Goal: Transaction & Acquisition: Subscribe to service/newsletter

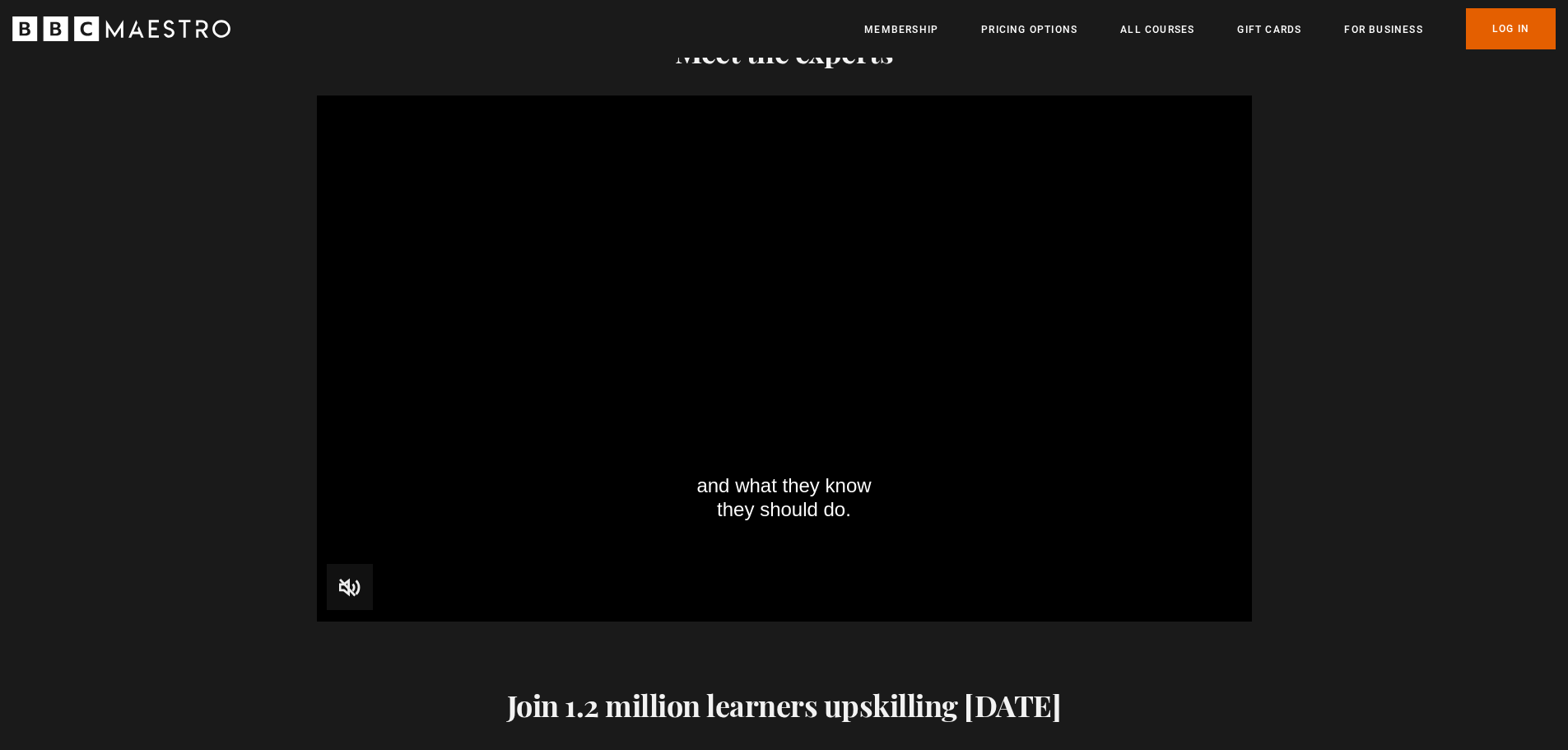
scroll to position [2140, 0]
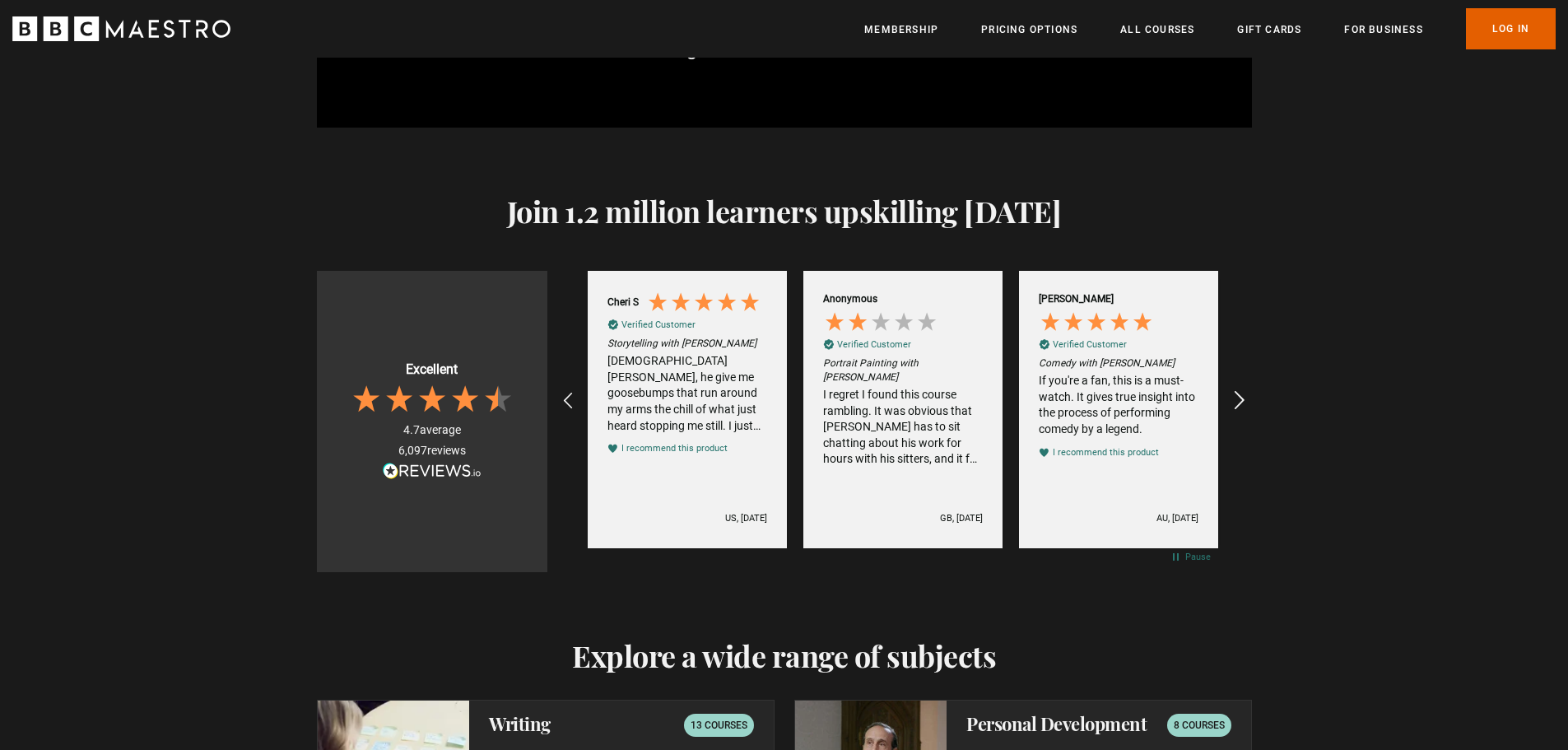
click at [1236, 397] on icon "REVIEWS.io Carousel Scroll Right" at bounding box center [1238, 401] width 23 height 23
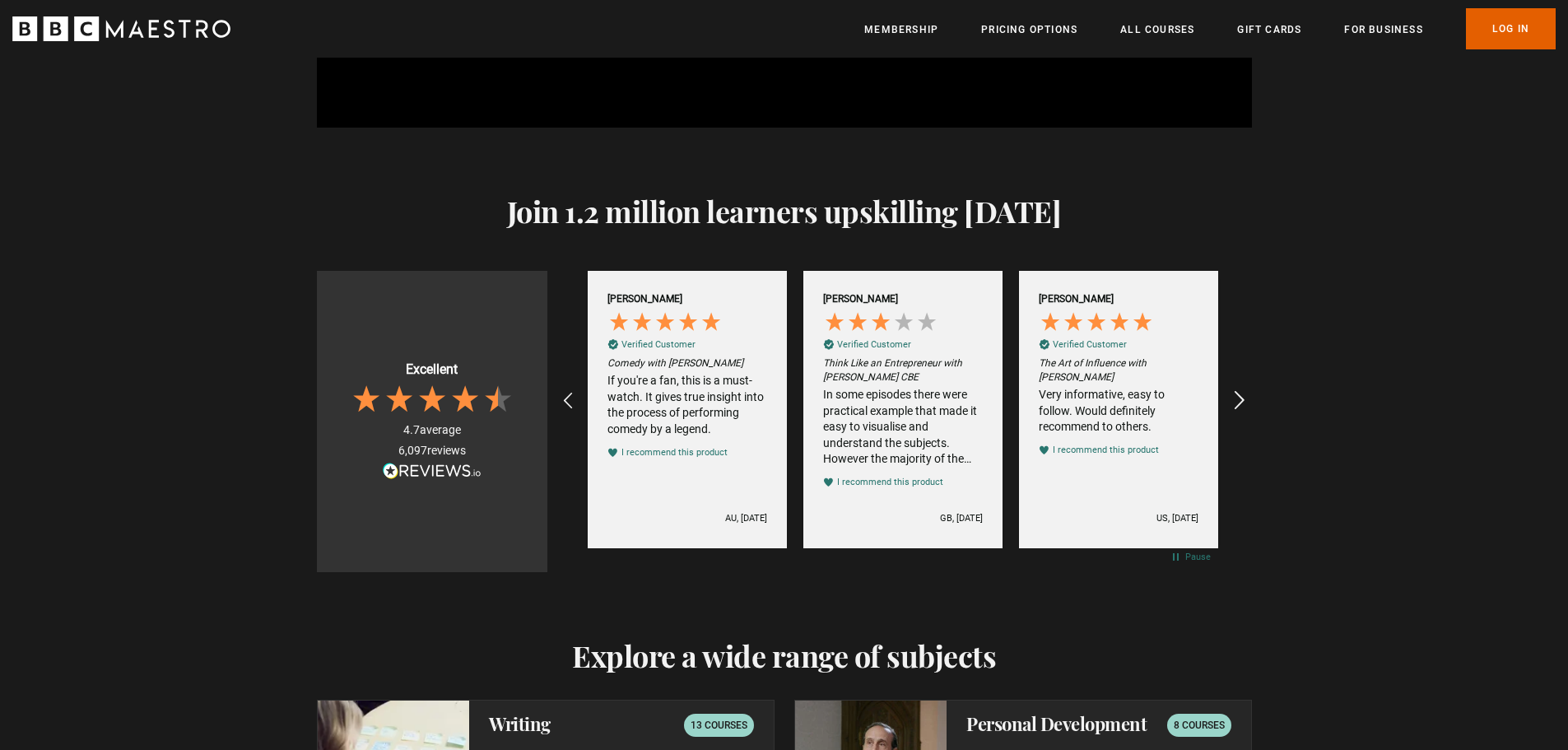
click at [1238, 397] on icon "REVIEWS.io Carousel Scroll Right" at bounding box center [1238, 401] width 23 height 23
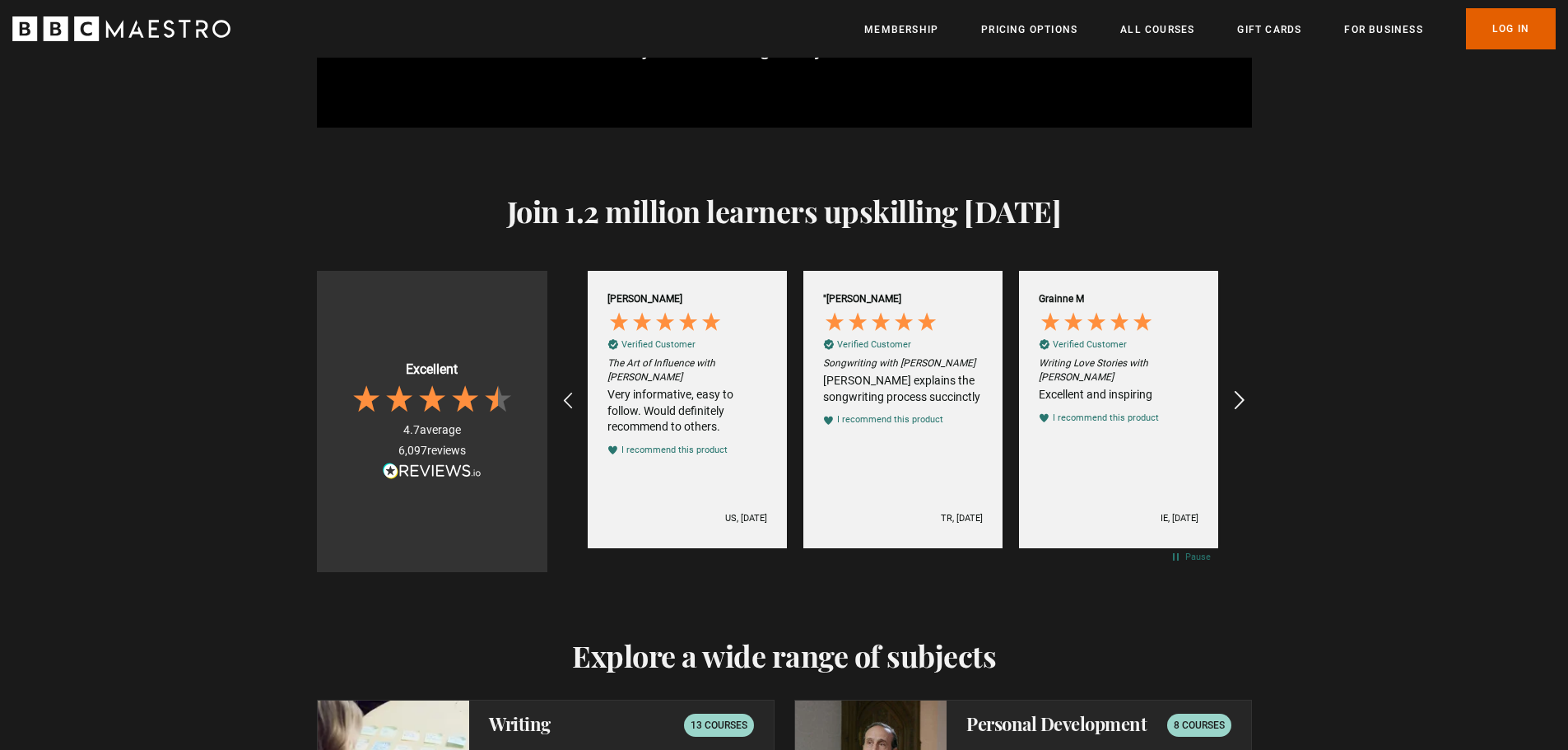
click at [1239, 397] on icon "REVIEWS.io Carousel Scroll Right" at bounding box center [1238, 401] width 23 height 23
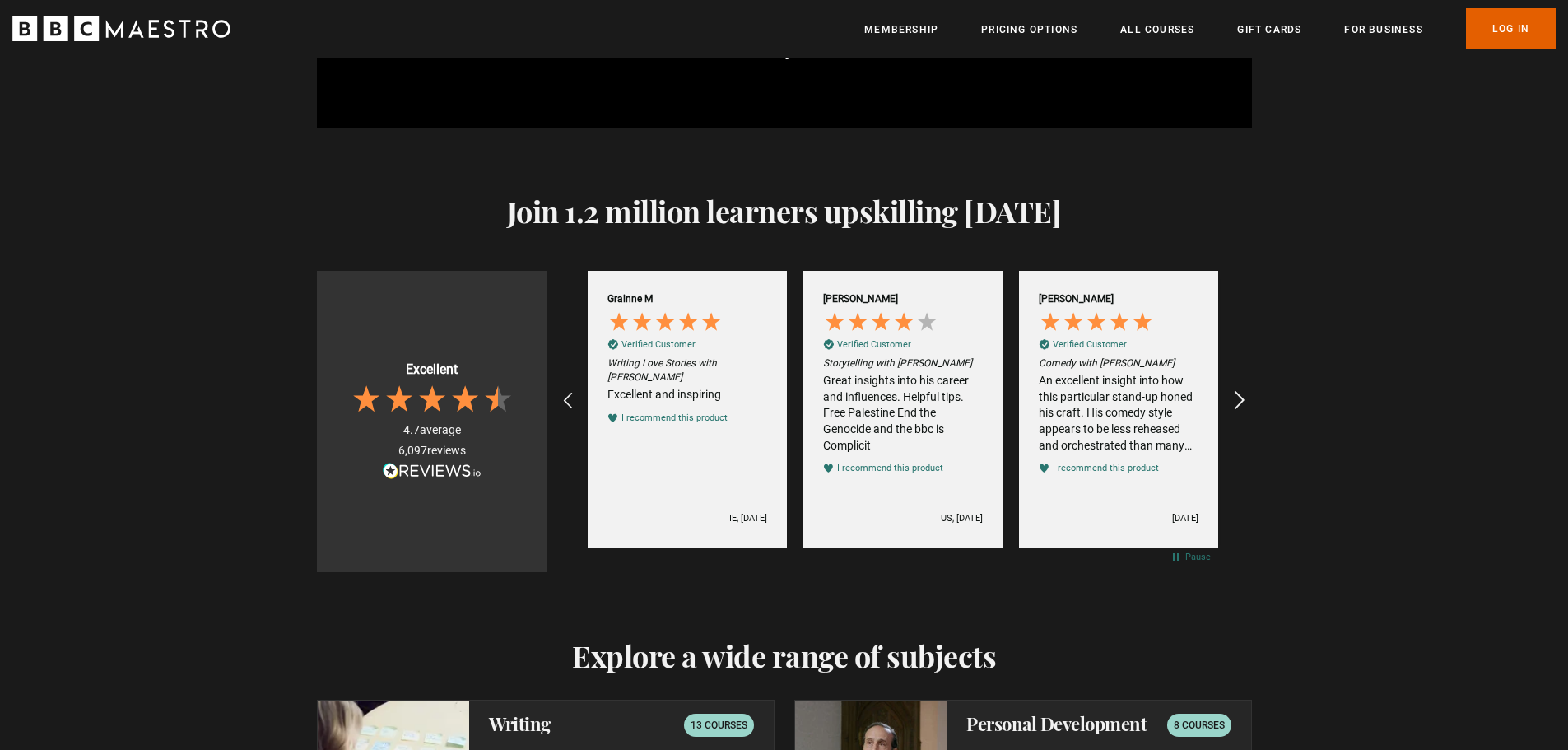
click at [1239, 397] on icon "REVIEWS.io Carousel Scroll Right" at bounding box center [1238, 401] width 23 height 23
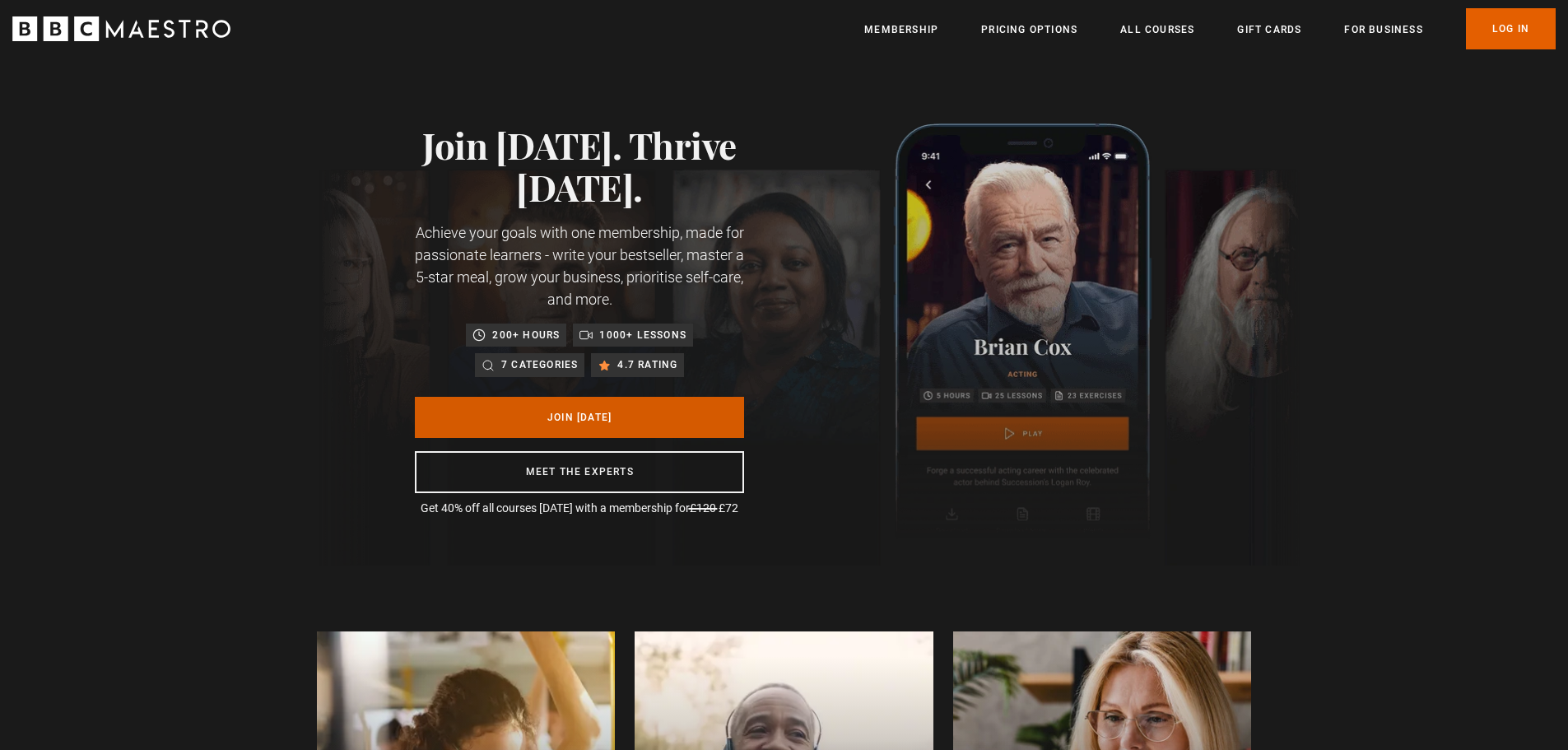
scroll to position [0, 2587]
click at [599, 417] on link "Join Today" at bounding box center [579, 418] width 329 height 41
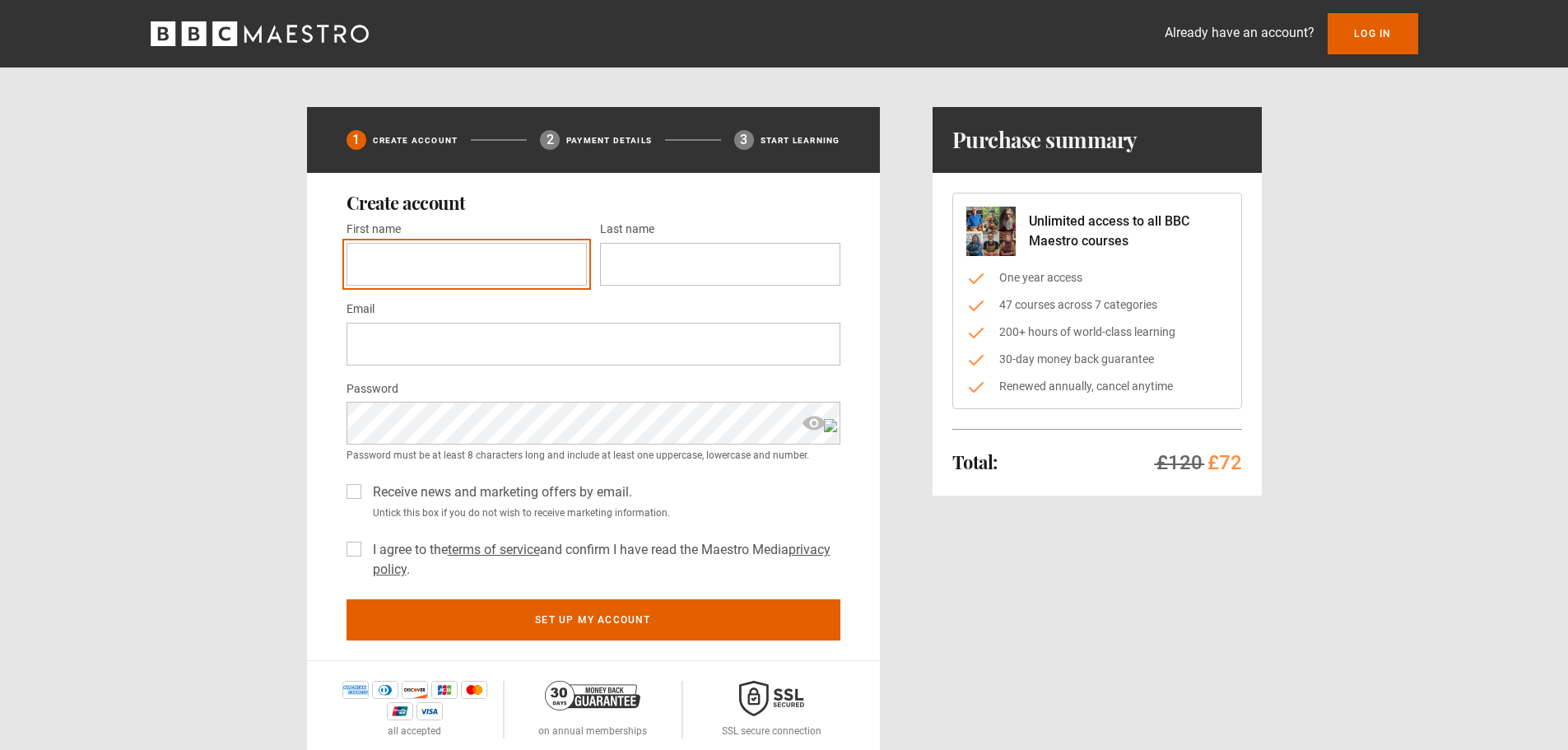
click at [429, 268] on input "First name *" at bounding box center [466, 264] width 240 height 43
type input "********"
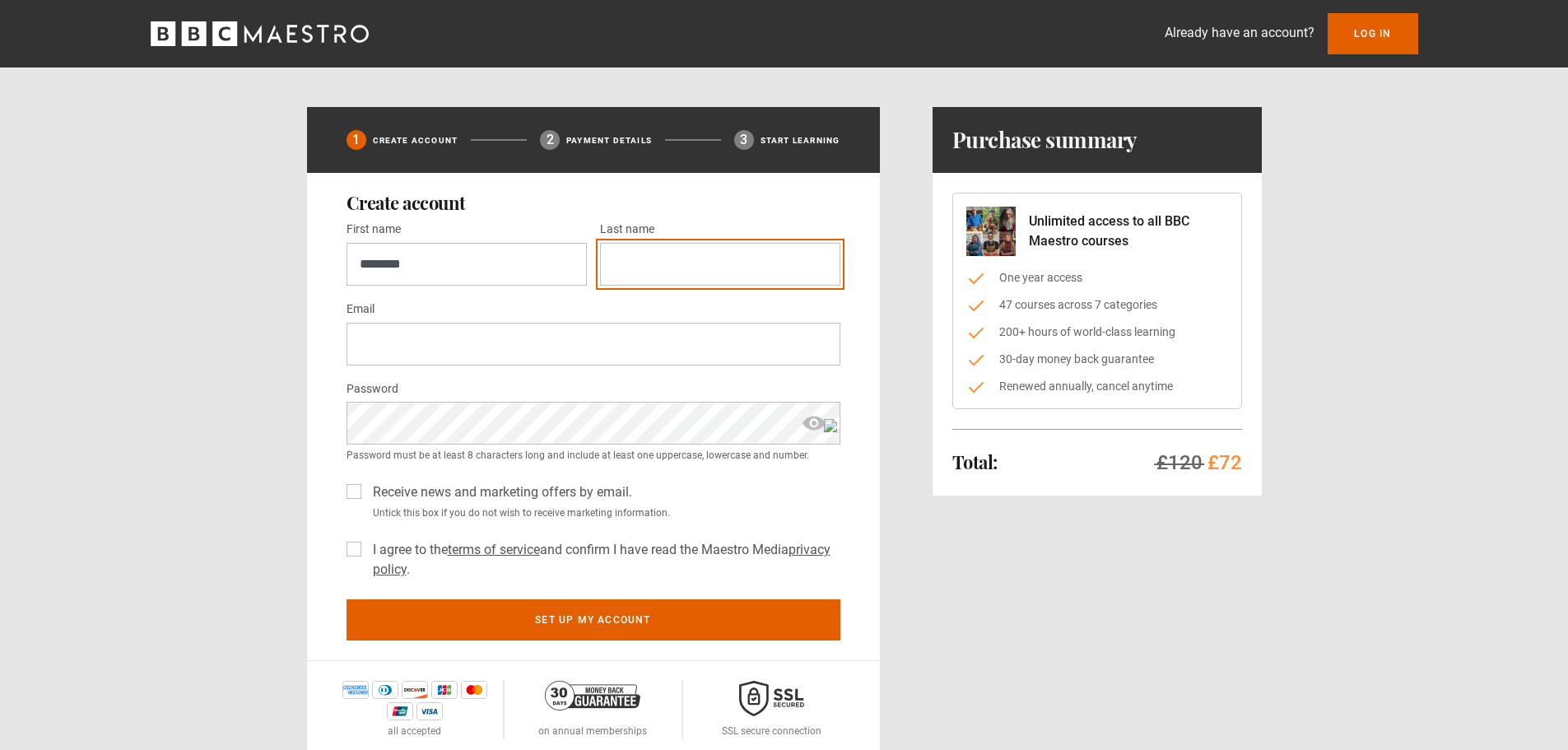
type input "*********"
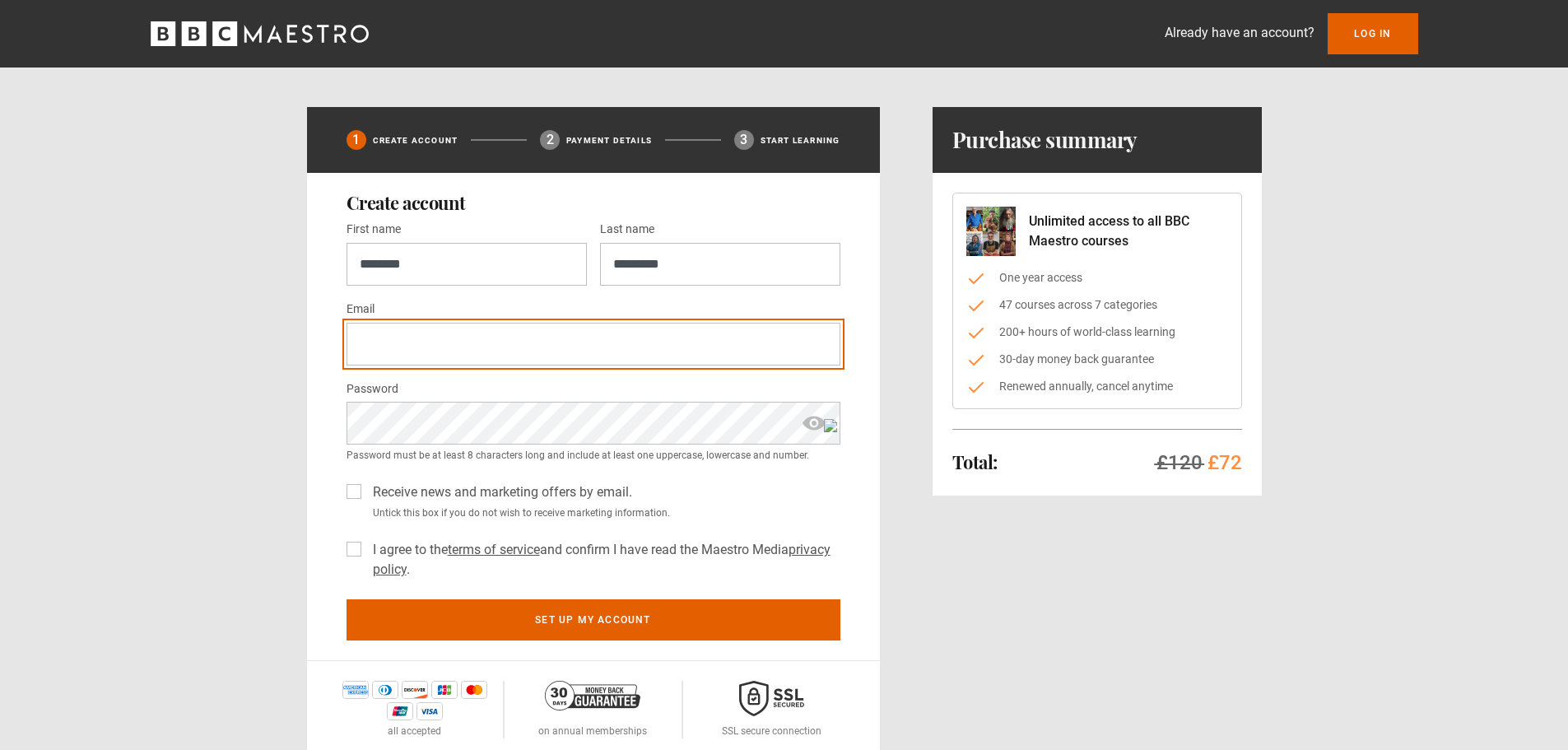
click at [456, 346] on input "Email *" at bounding box center [593, 344] width 494 height 43
type input "**********"
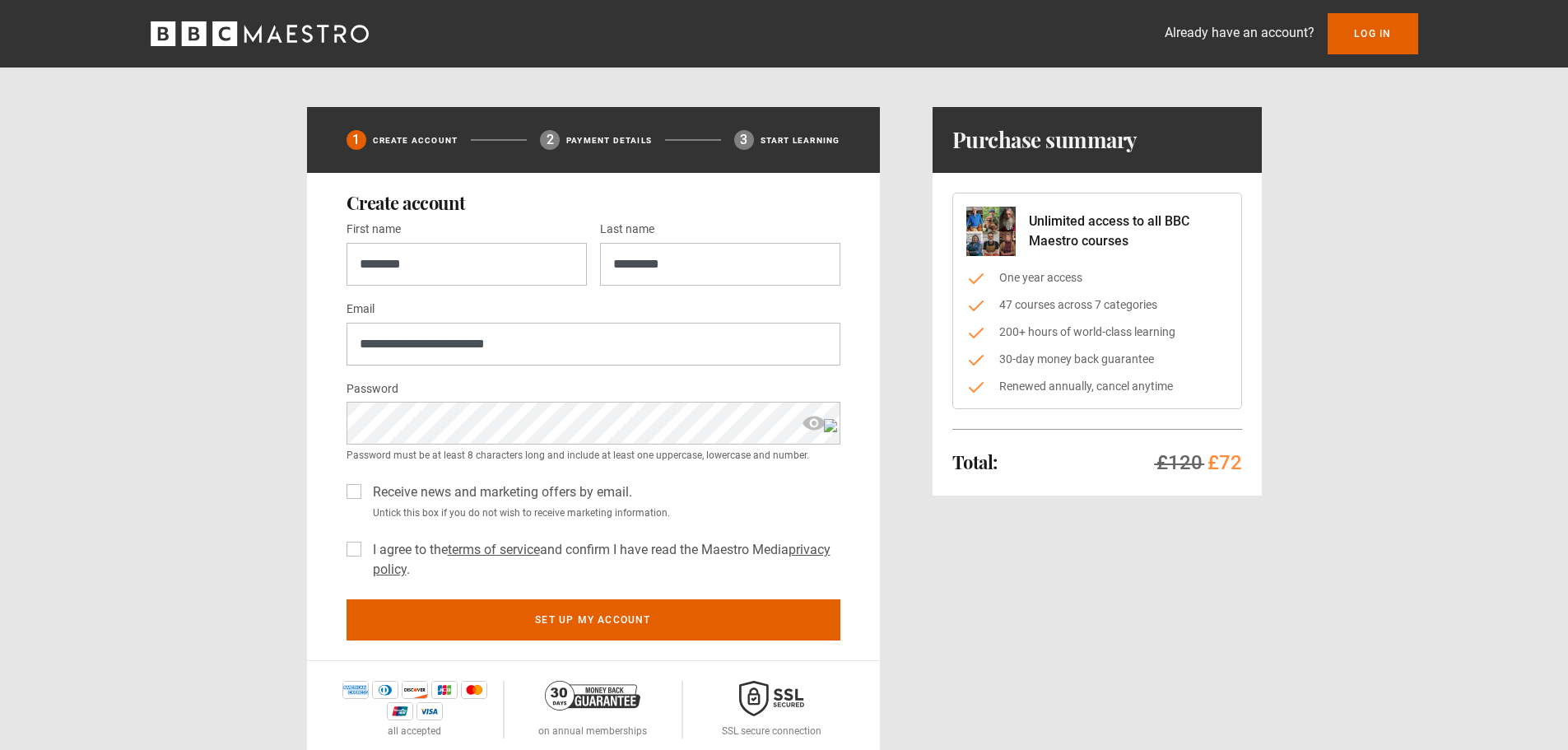
click at [809, 424] on span "show password" at bounding box center [814, 424] width 27 height 43
click at [809, 424] on span "hide password" at bounding box center [814, 424] width 27 height 43
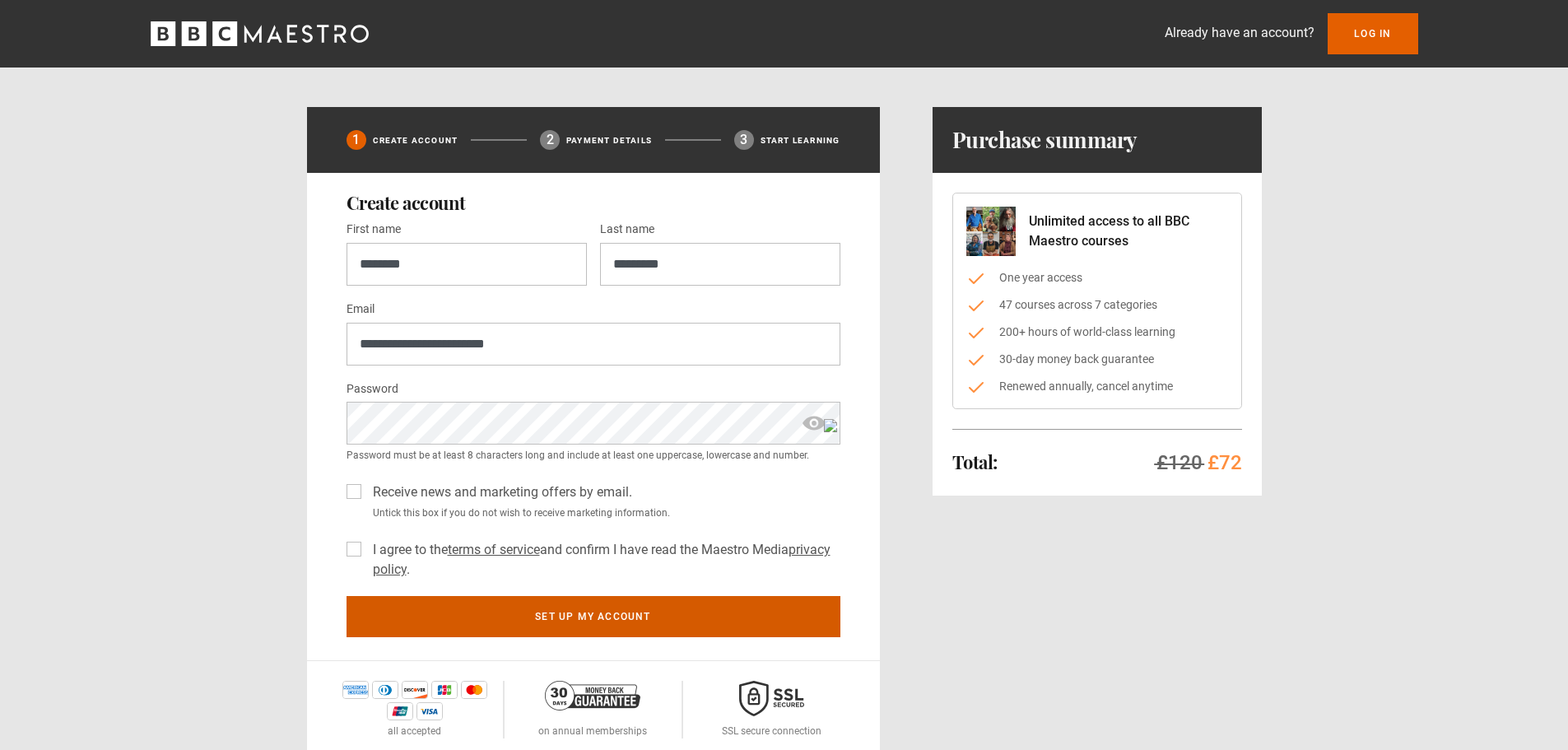
scroll to position [83, 0]
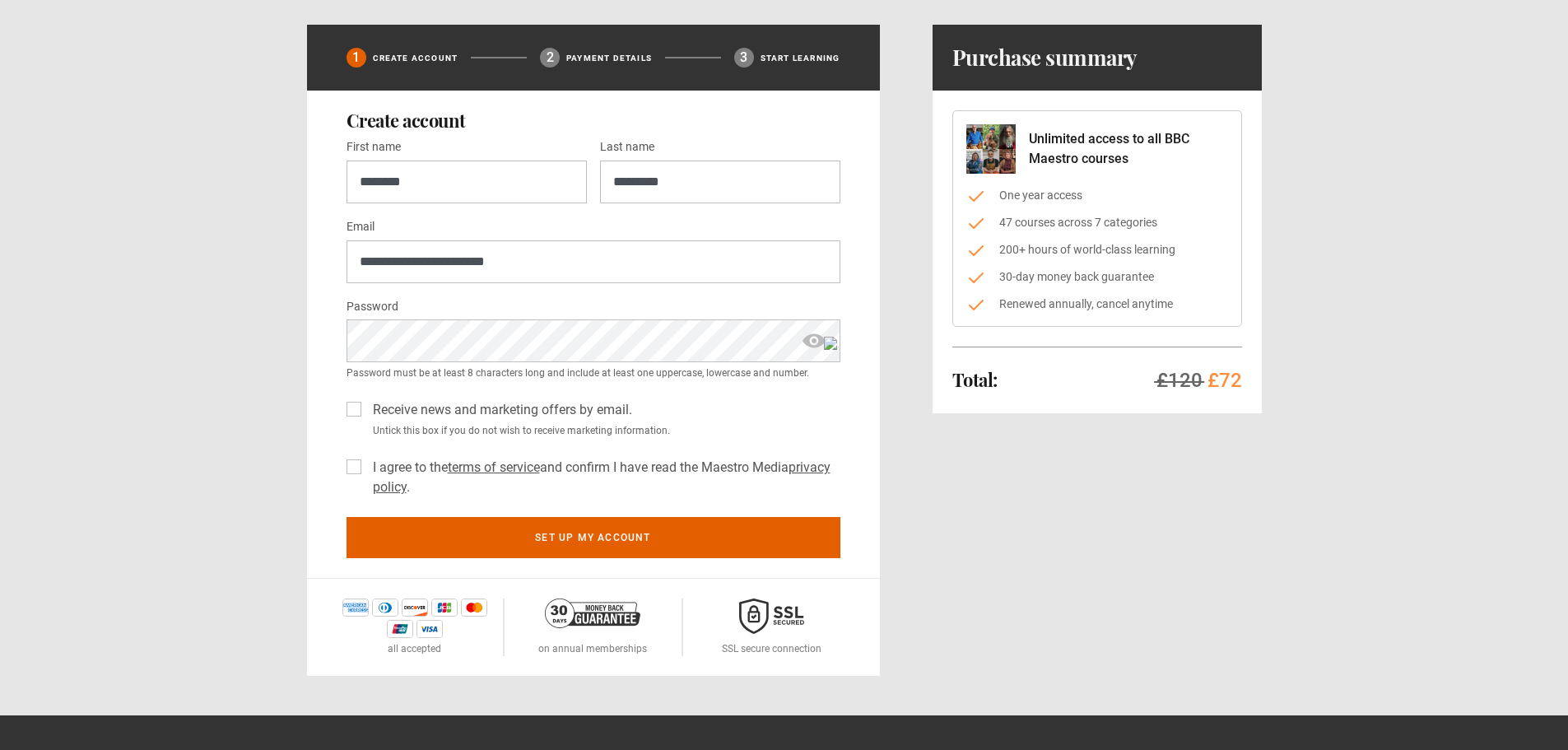
click at [367, 464] on label "I agree to the terms of service and confirm I have read the Maestro Media priva…" at bounding box center [604, 477] width 474 height 39
click at [367, 406] on label "Receive news and marketing offers by email." at bounding box center [499, 410] width 265 height 20
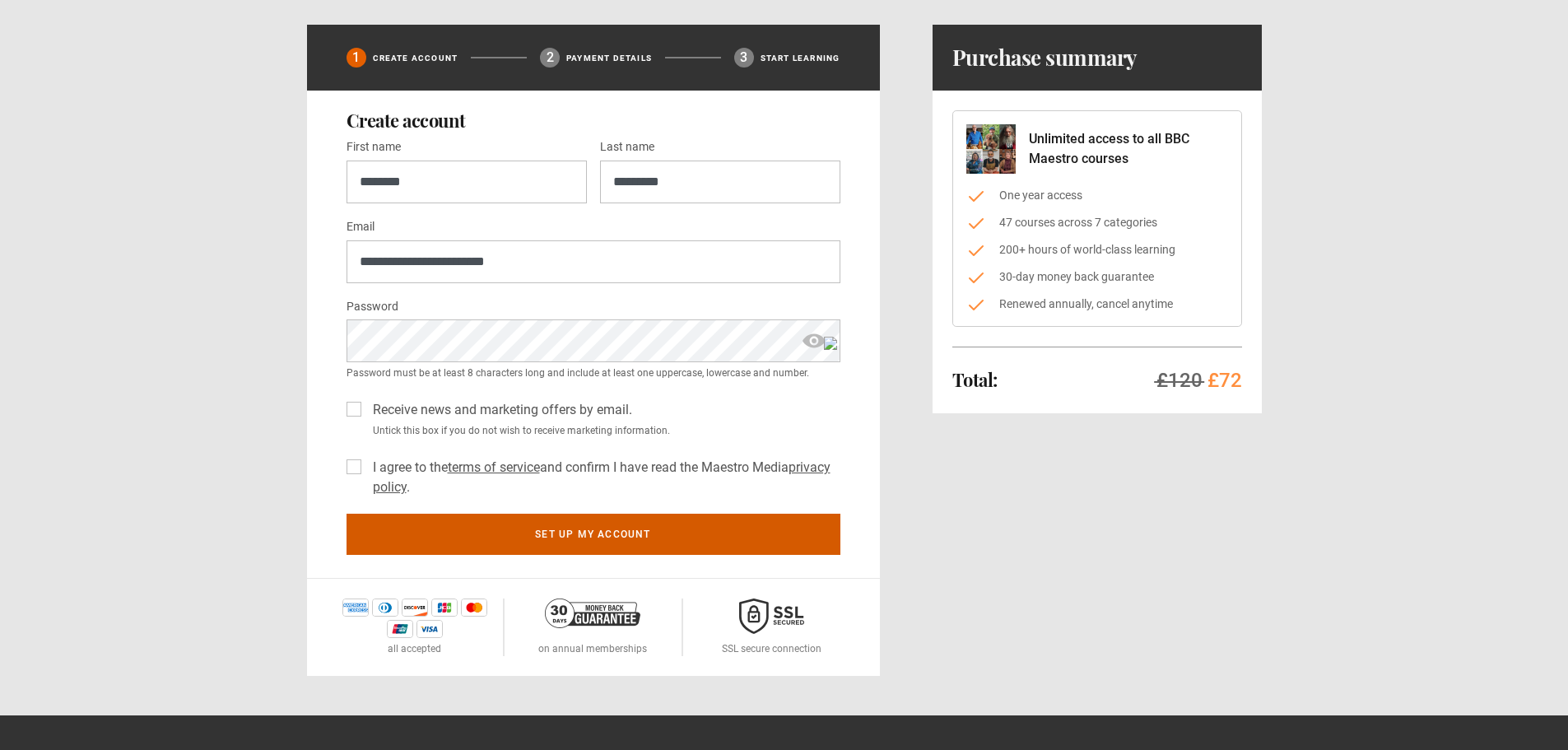
click at [597, 539] on button "Set up my account" at bounding box center [593, 534] width 494 height 41
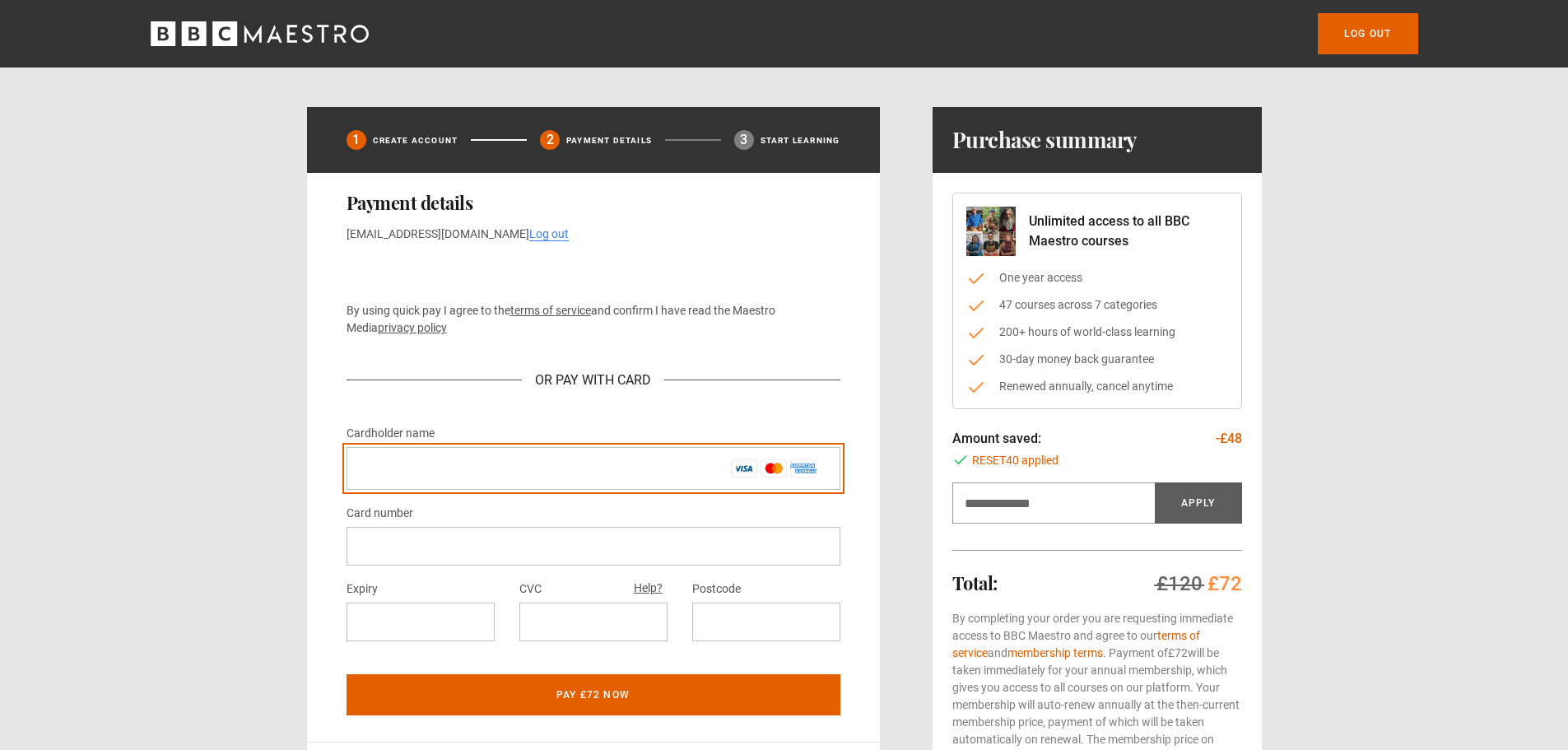
click at [407, 473] on input "Cardholder name *" at bounding box center [593, 469] width 494 height 43
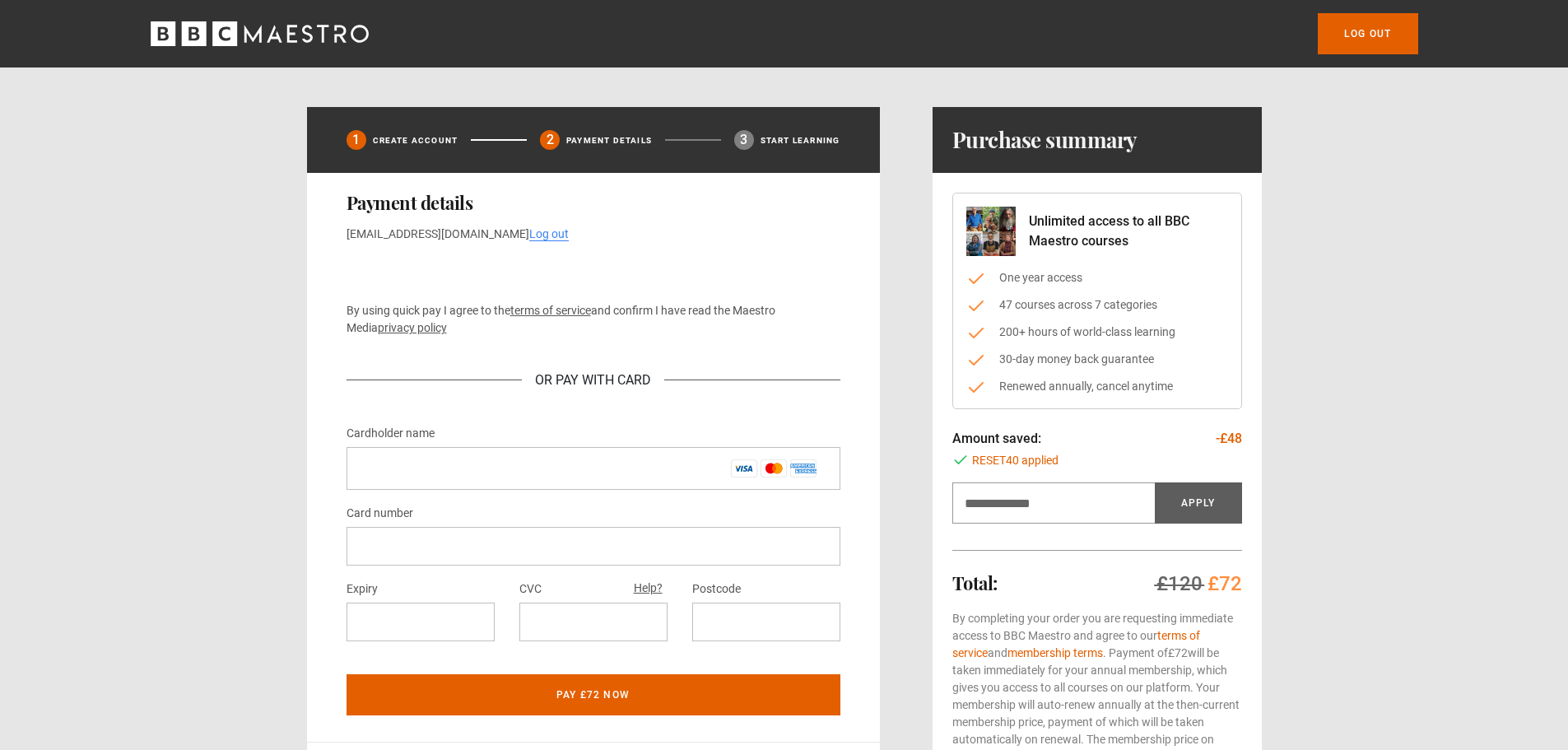
click at [187, 437] on div "Log out 1 Create Account 2 Payment details 3 Start learning Payment details sha…" at bounding box center [784, 451] width 1568 height 902
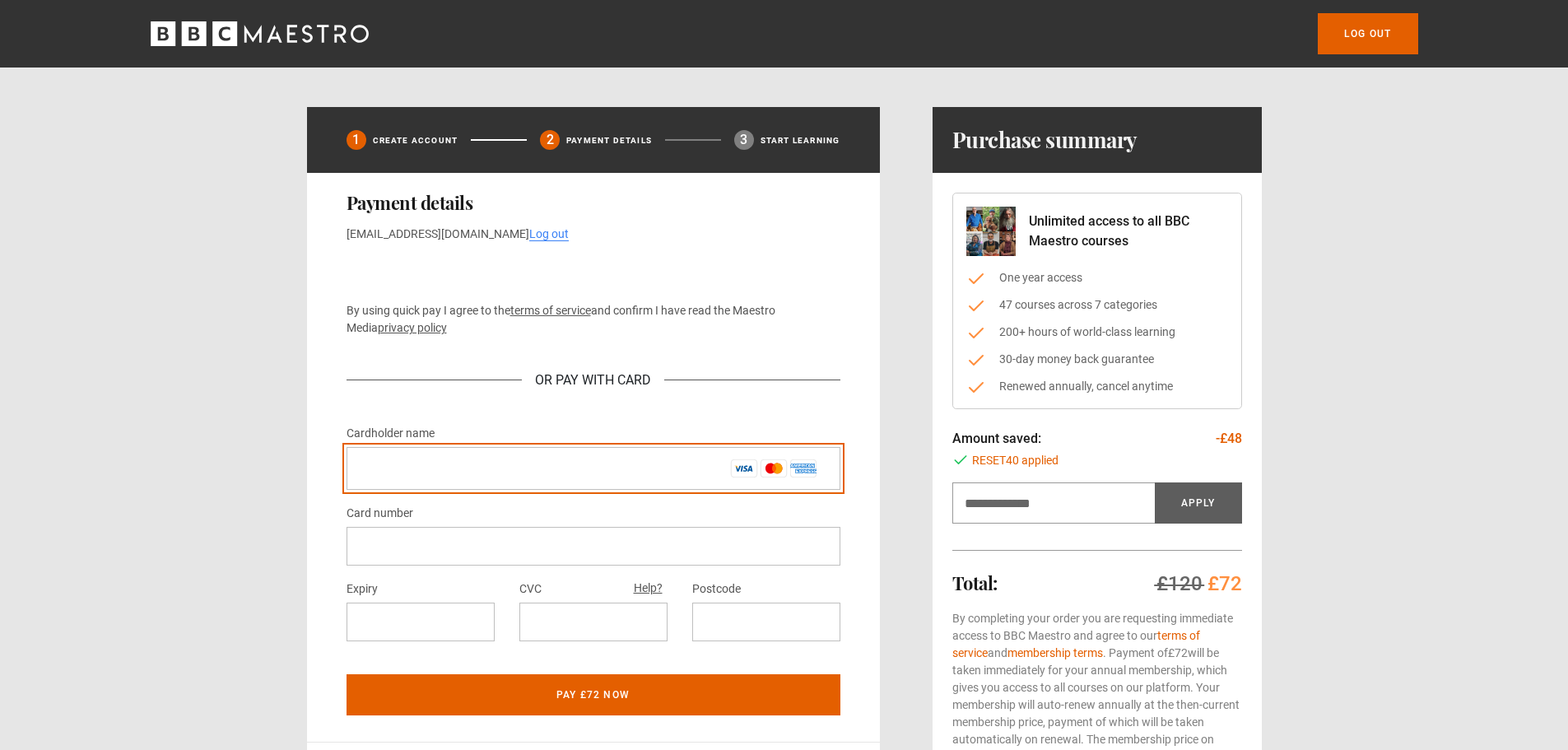
click at [417, 471] on input "Cardholder name *" at bounding box center [593, 469] width 494 height 43
type input "**********"
drag, startPoint x: 526, startPoint y: 469, endPoint x: 251, endPoint y: 469, distance: 275.0
click at [251, 469] on div "**********" at bounding box center [784, 451] width 1568 height 902
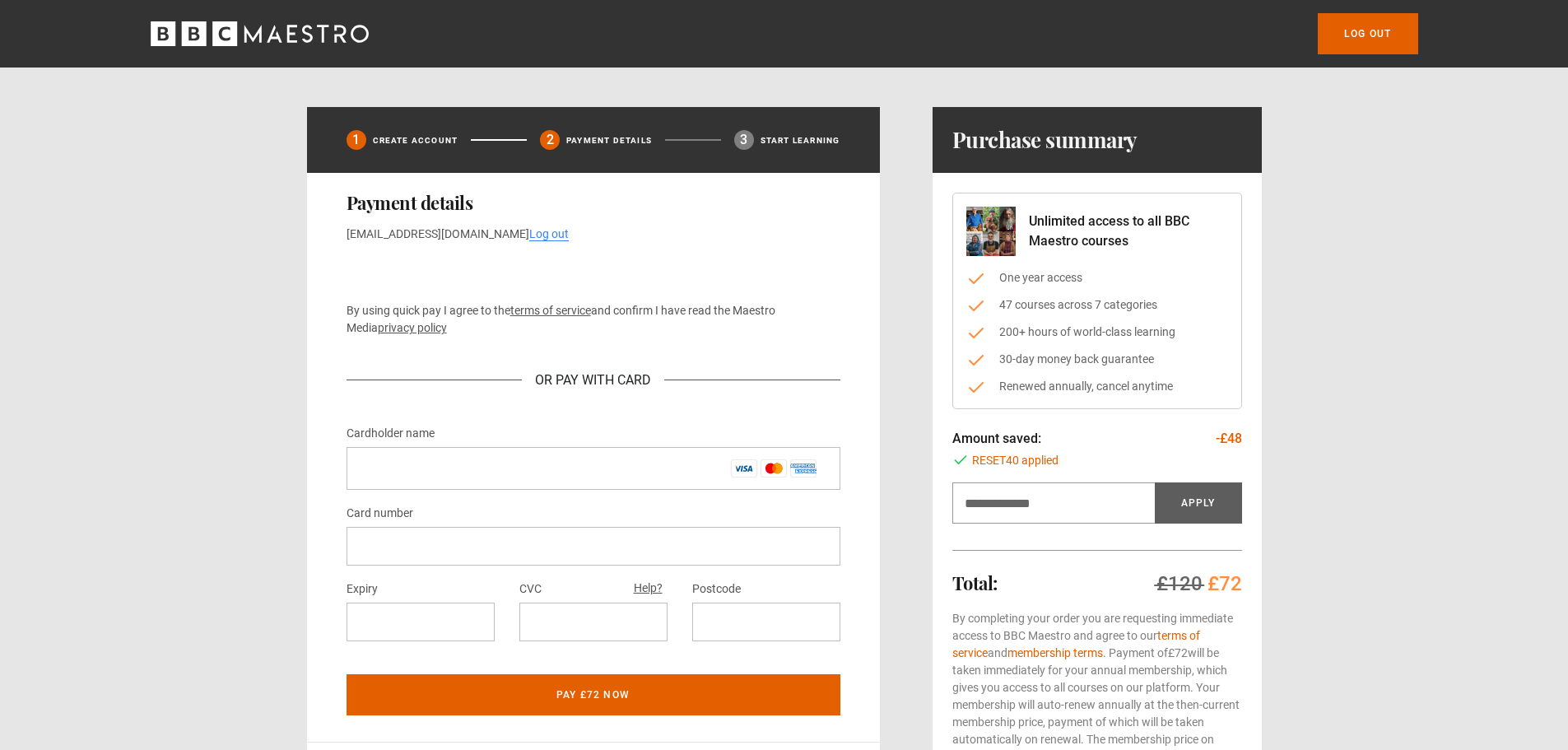
click at [398, 534] on div at bounding box center [593, 546] width 494 height 38
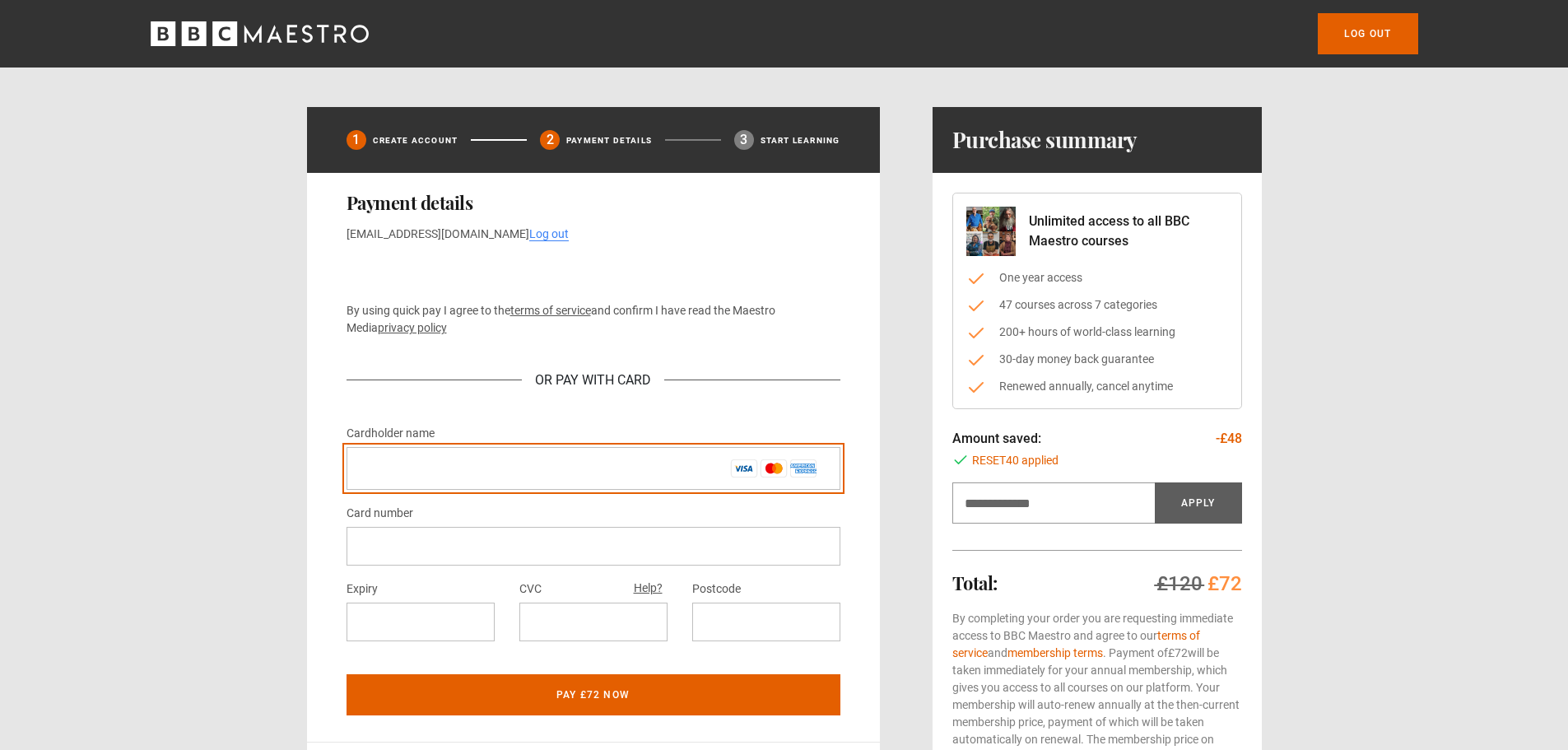
click at [530, 468] on input "Cardholder name *" at bounding box center [593, 469] width 494 height 43
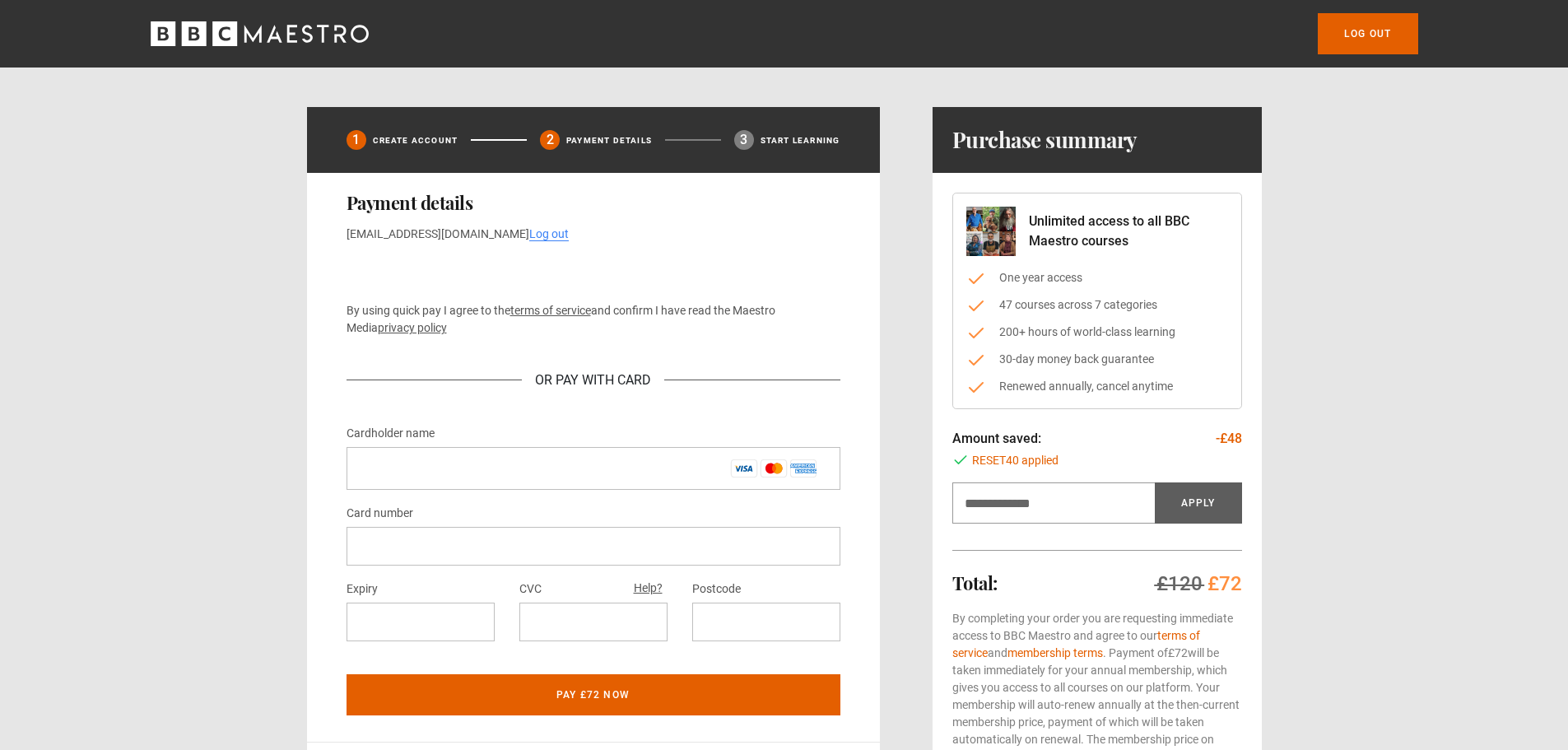
click at [522, 503] on div "Card number" at bounding box center [593, 535] width 494 height 63
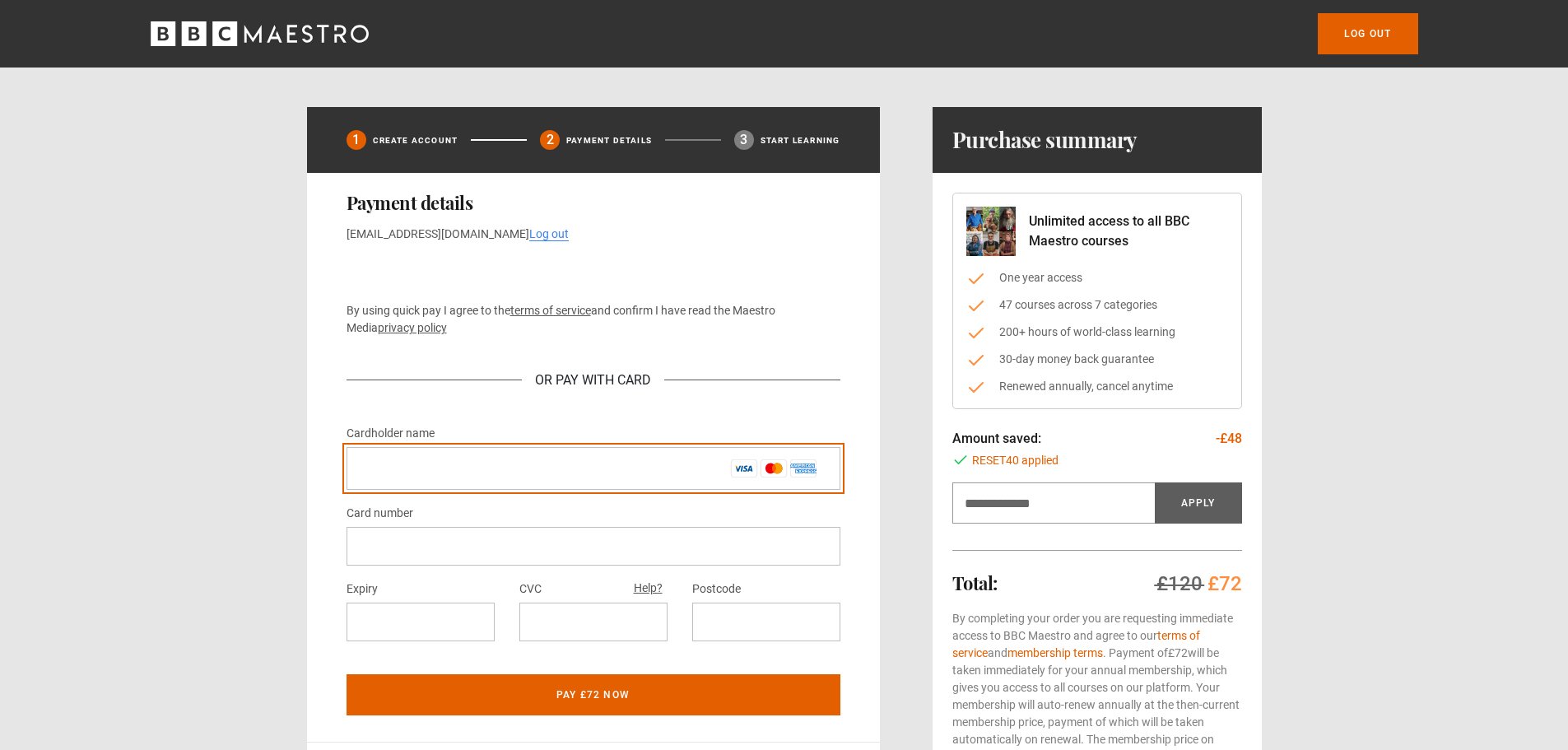
click at [487, 461] on input "Cardholder name *" at bounding box center [593, 469] width 494 height 43
type input "**********"
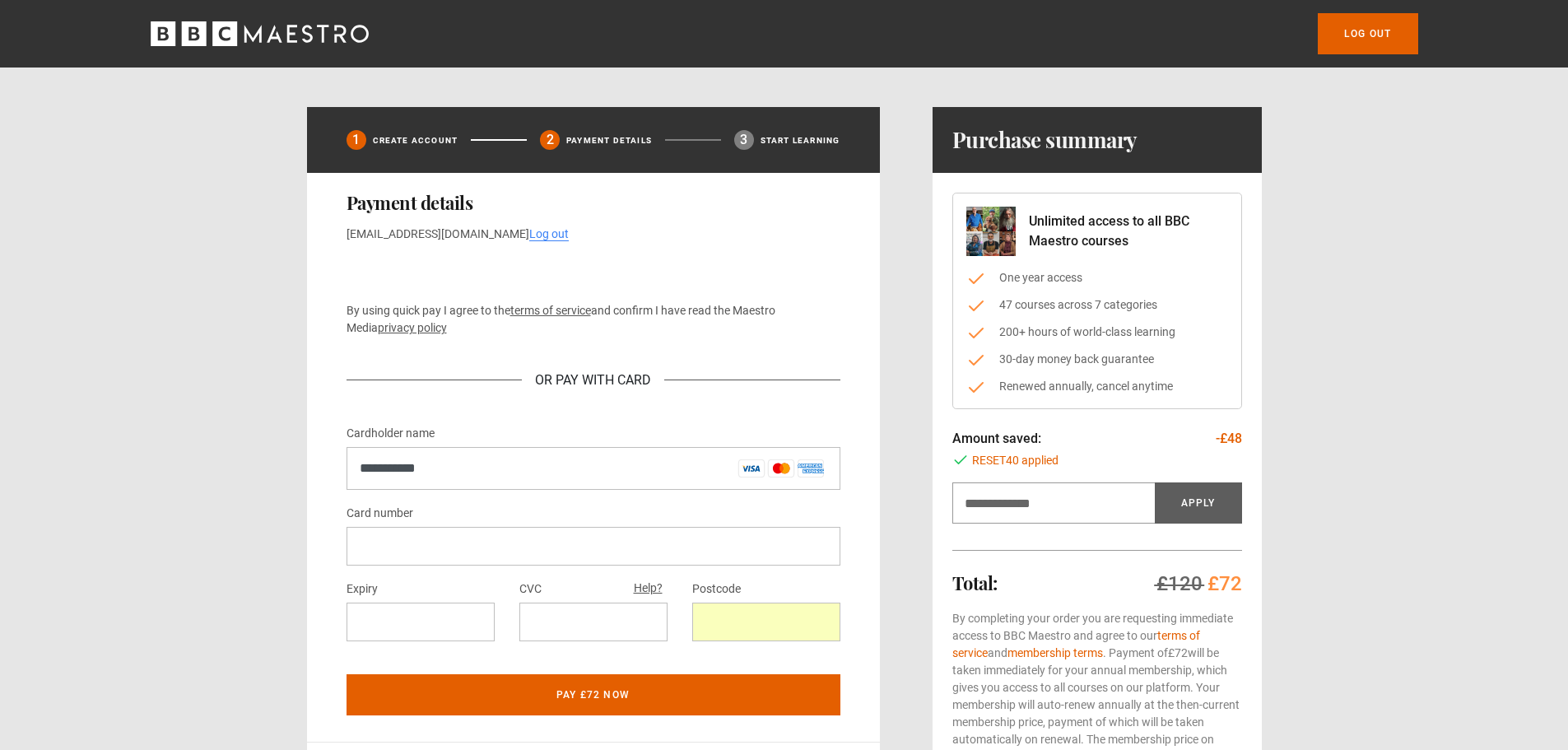
click at [850, 574] on div "**********" at bounding box center [593, 457] width 573 height 568
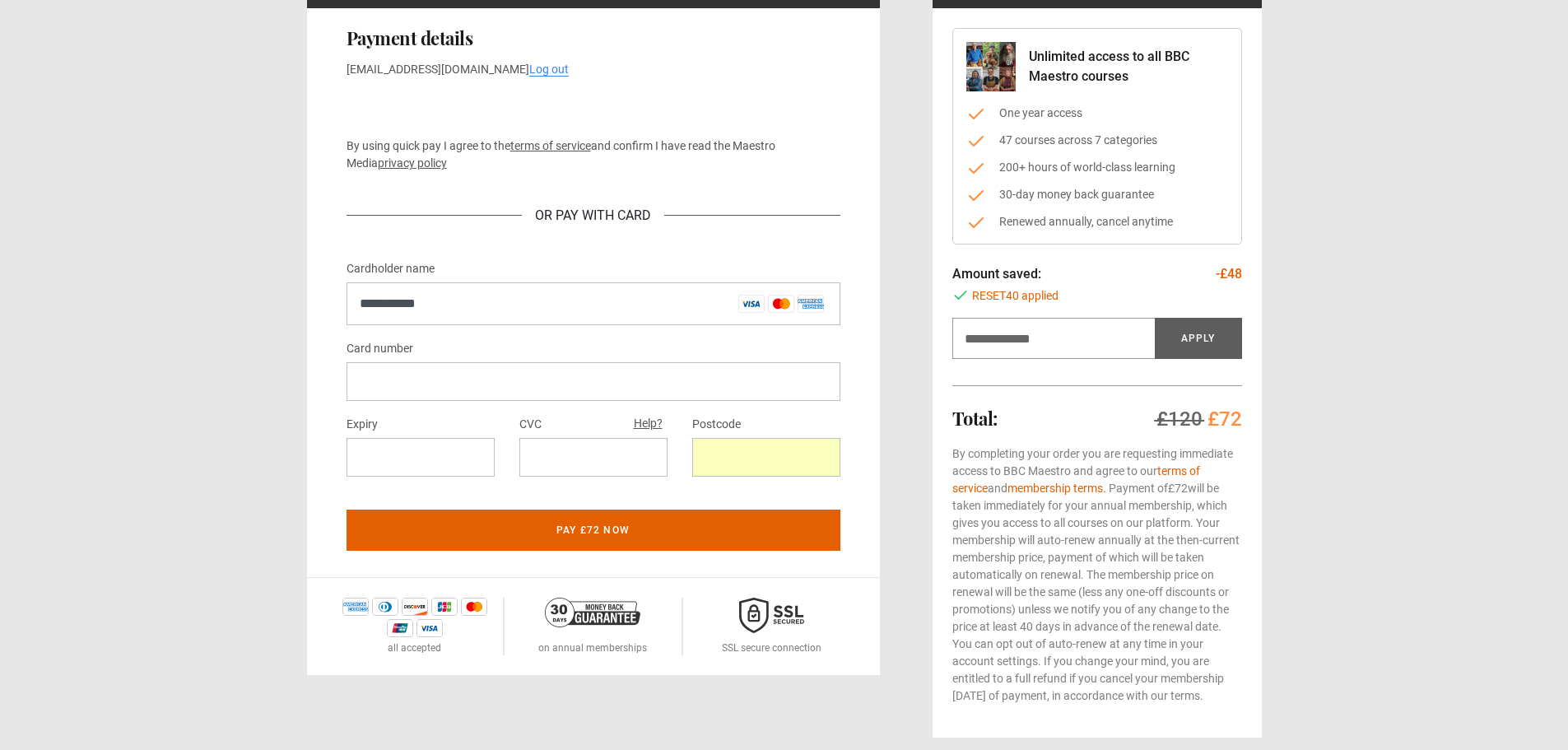
scroll to position [247, 0]
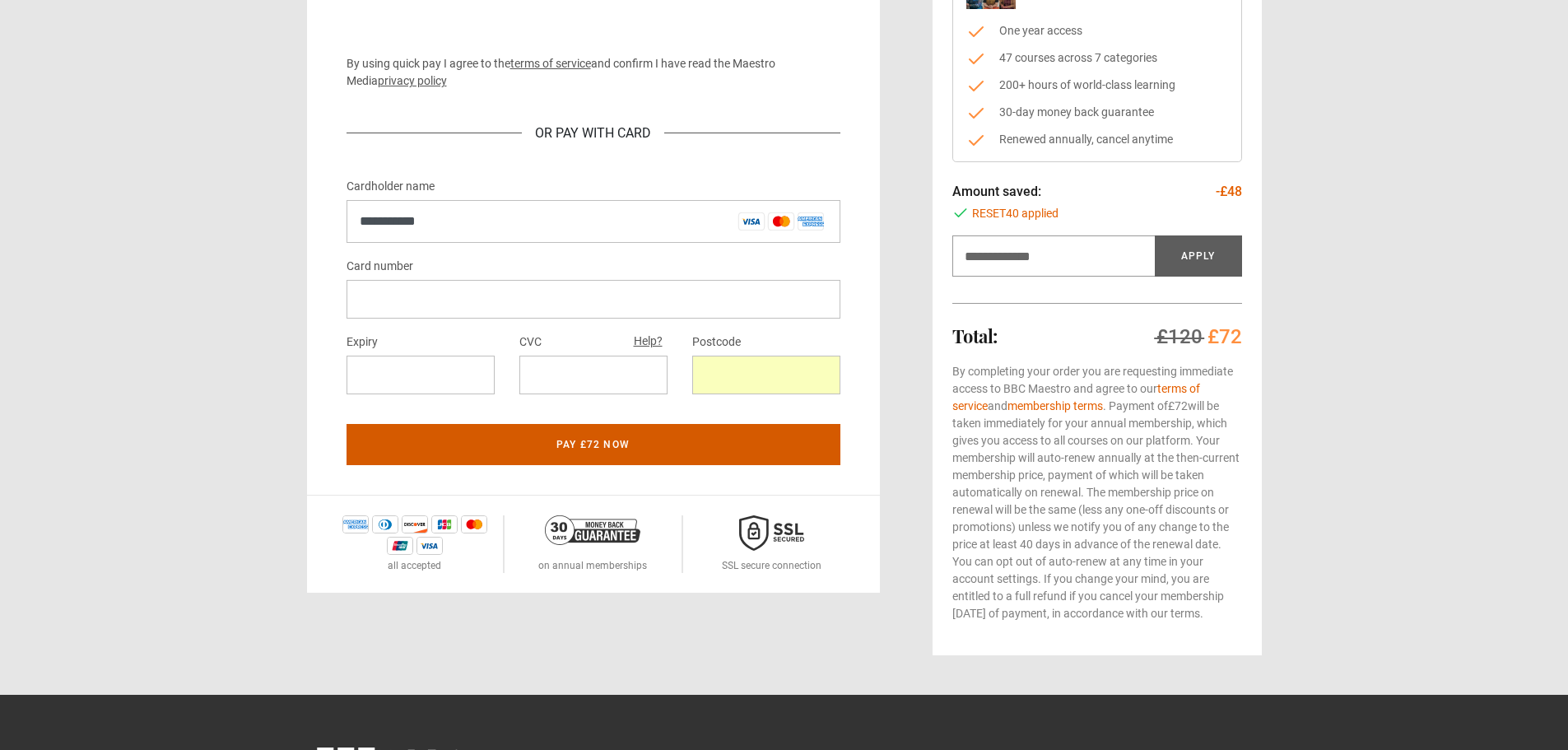
click at [619, 443] on button "Pay £72 now" at bounding box center [593, 444] width 494 height 41
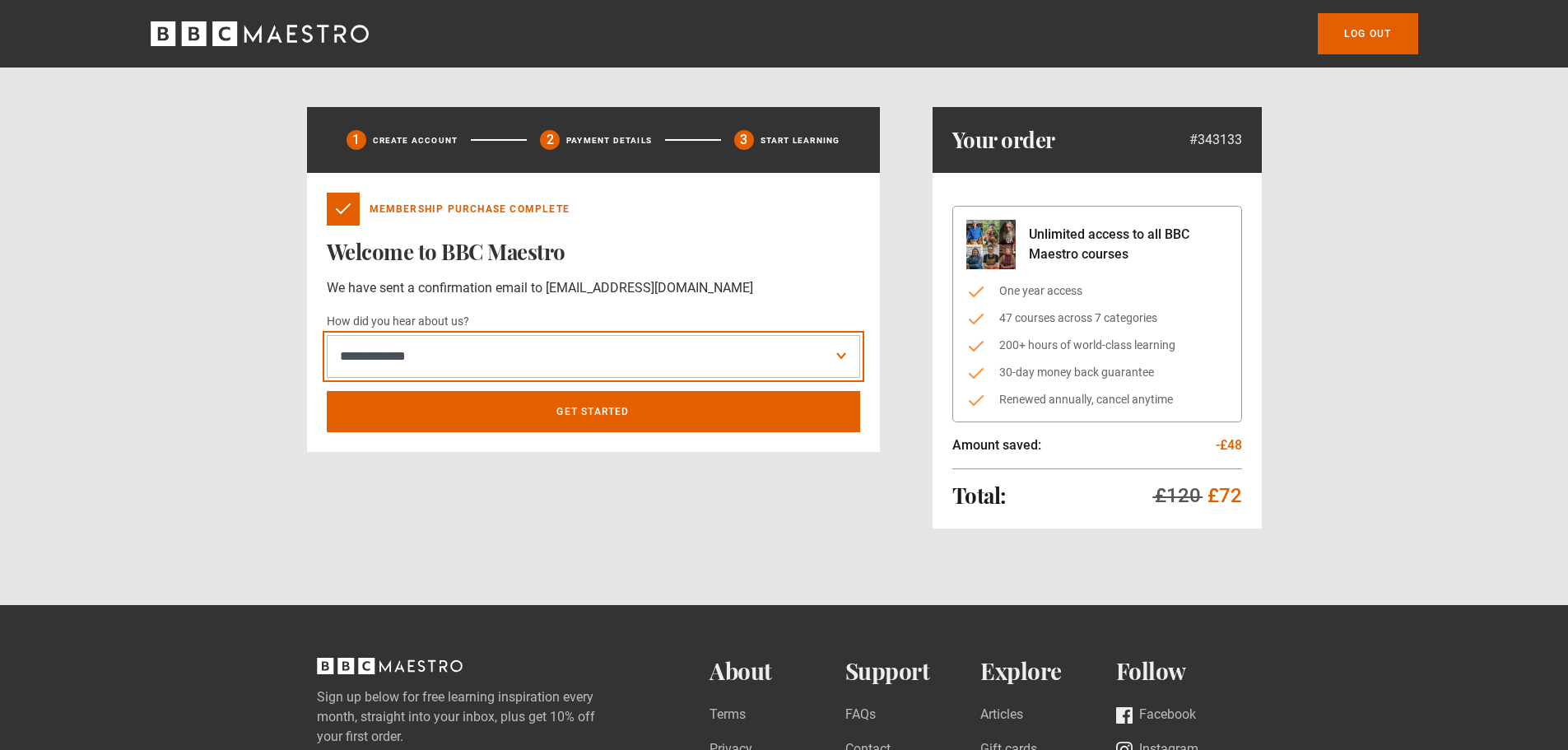
click at [589, 363] on select "**********" at bounding box center [593, 357] width 533 height 43
select select "*******"
click at [326, 335] on select "**********" at bounding box center [593, 357] width 533 height 43
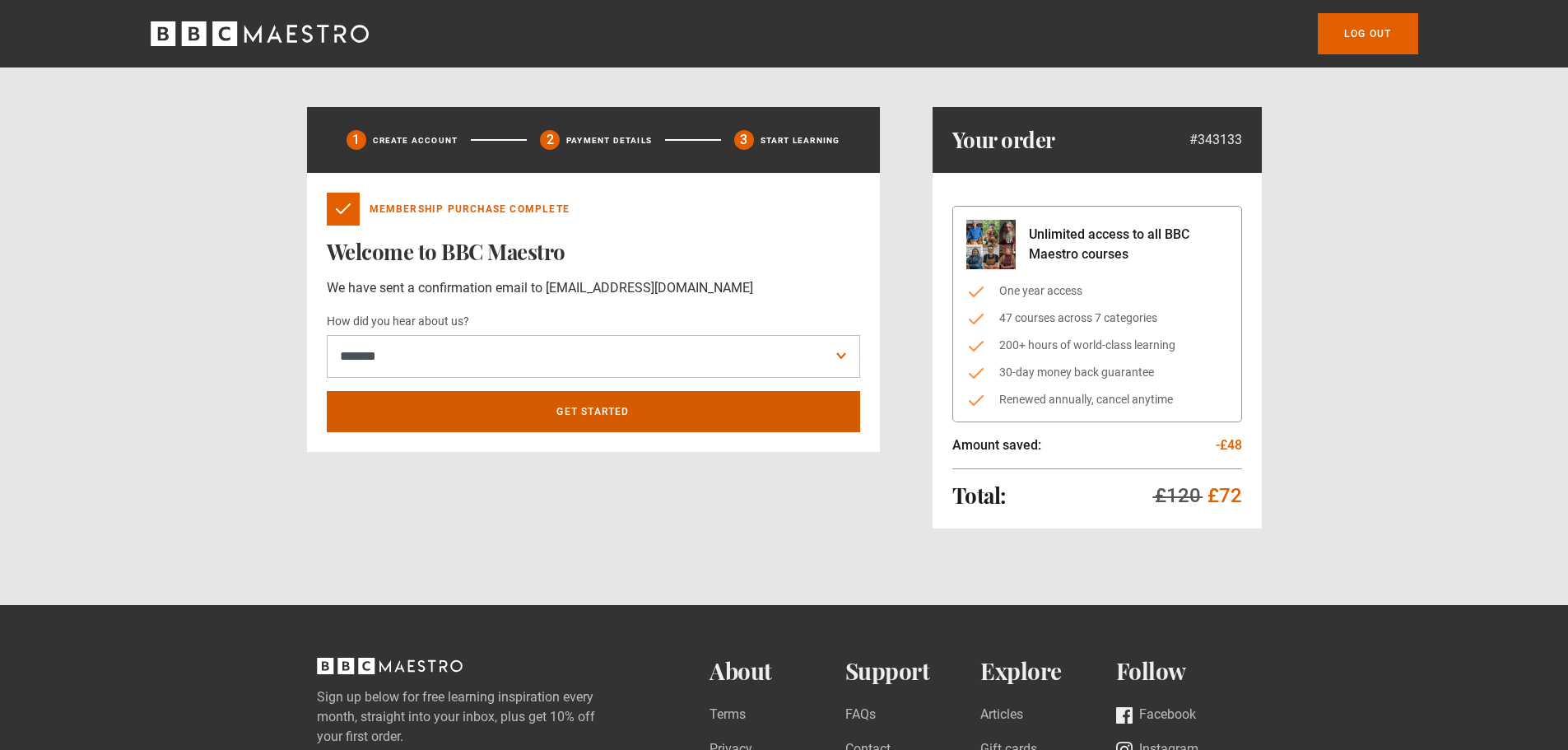
click at [594, 414] on link "Get Started" at bounding box center [593, 412] width 533 height 41
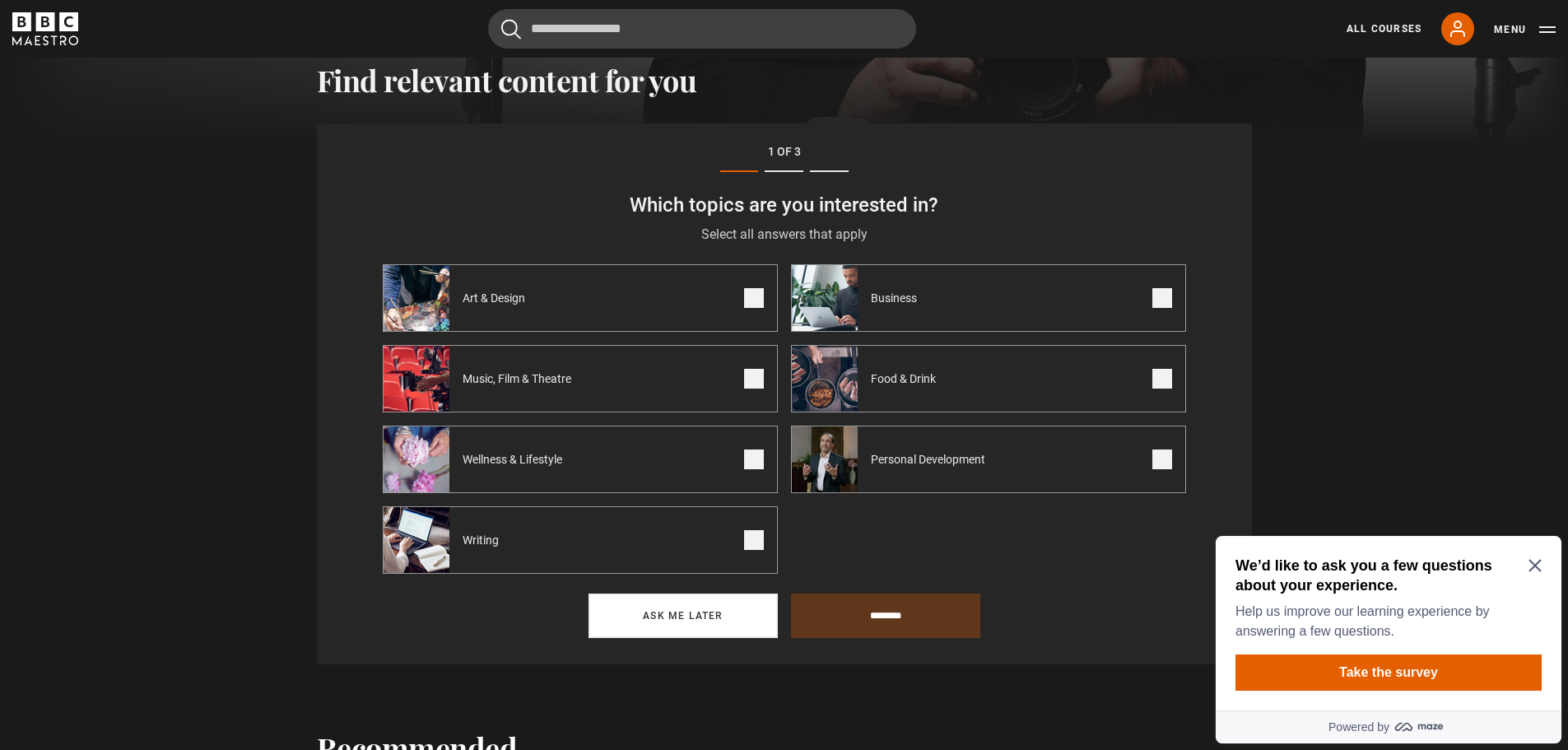
click at [726, 615] on button "Ask me later" at bounding box center [683, 615] width 190 height 44
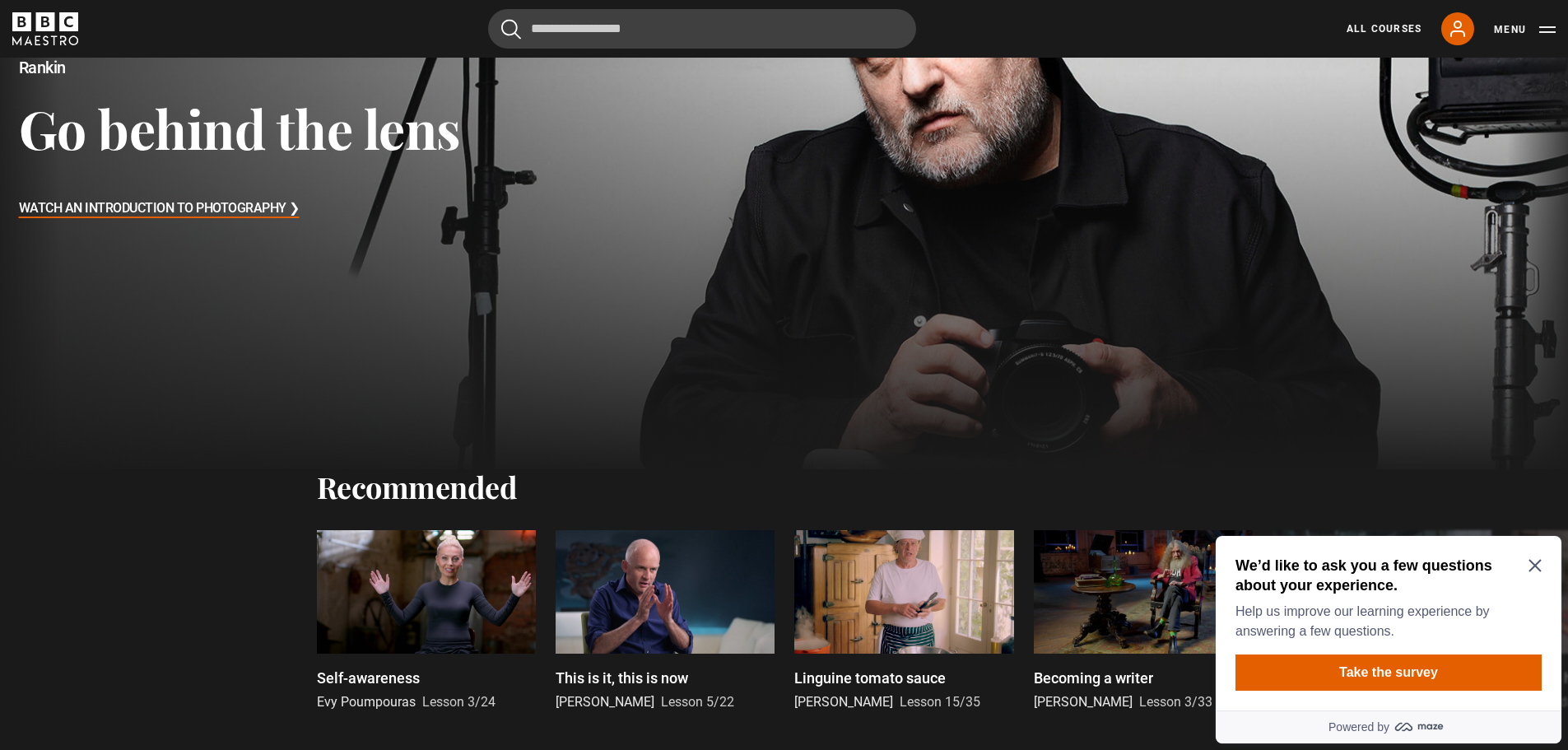
scroll to position [329, 0]
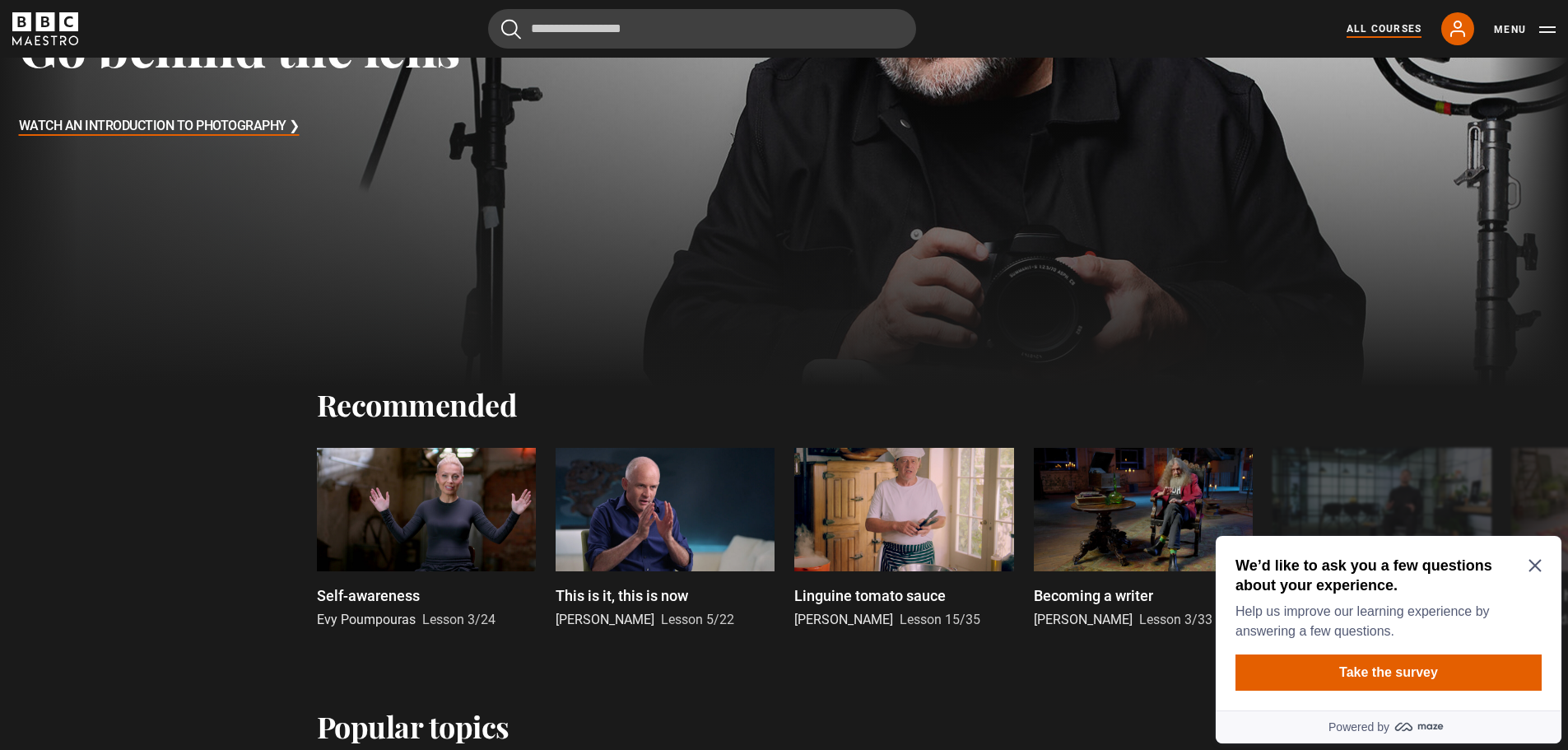
click at [1378, 28] on link "All Courses" at bounding box center [1384, 29] width 75 height 15
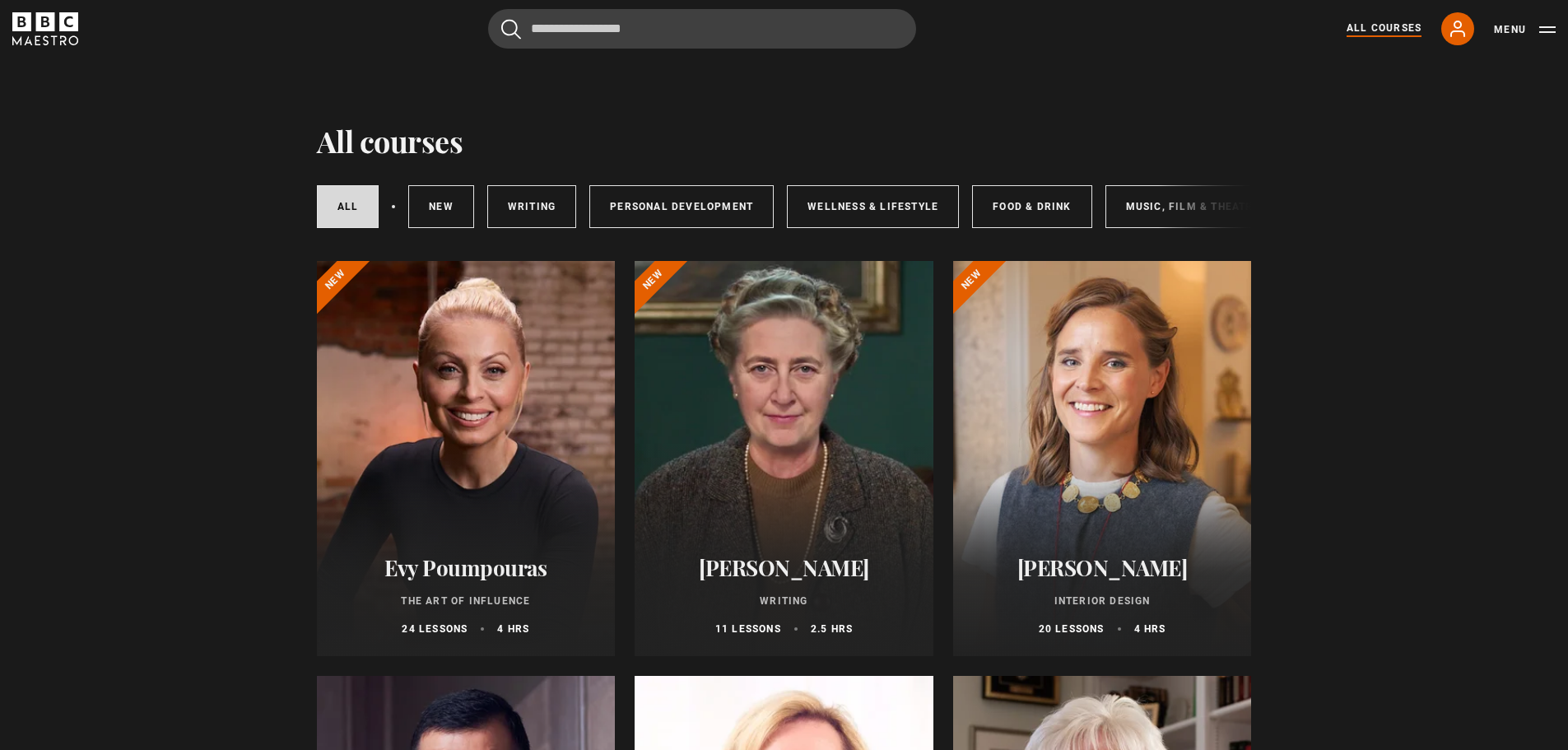
click at [445, 414] on div at bounding box center [466, 458] width 299 height 395
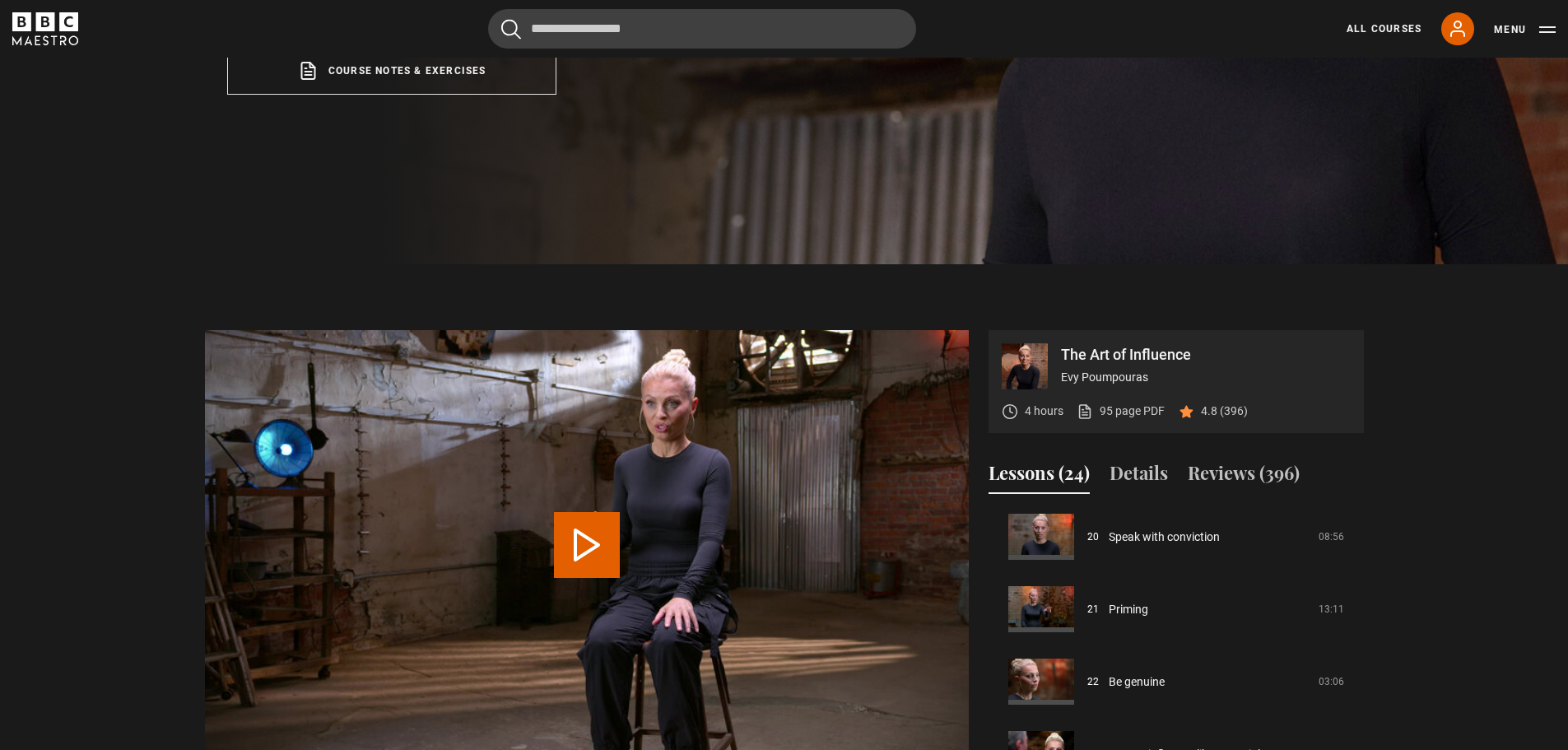
scroll to position [1125, 0]
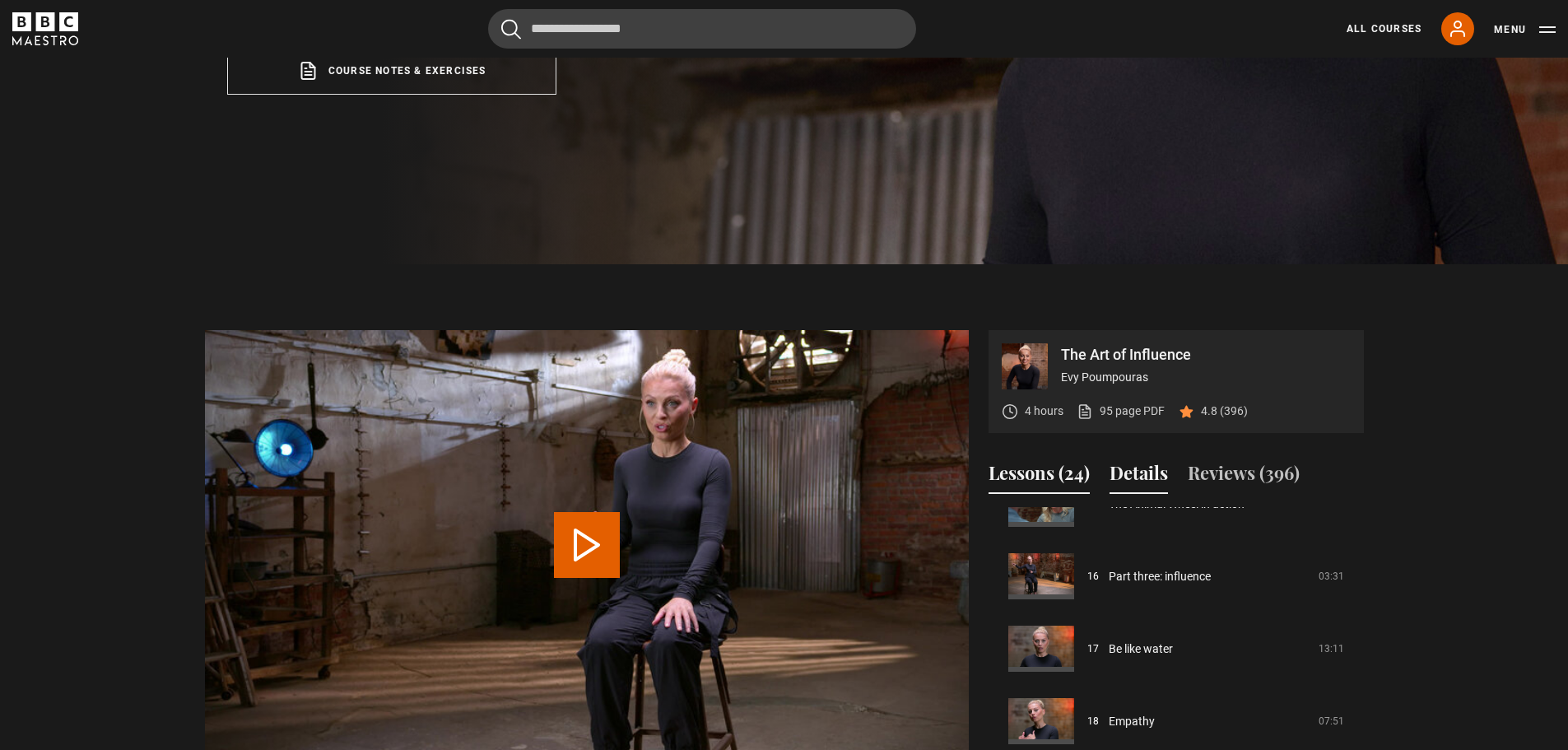
click at [1159, 469] on button "Details" at bounding box center [1138, 476] width 58 height 34
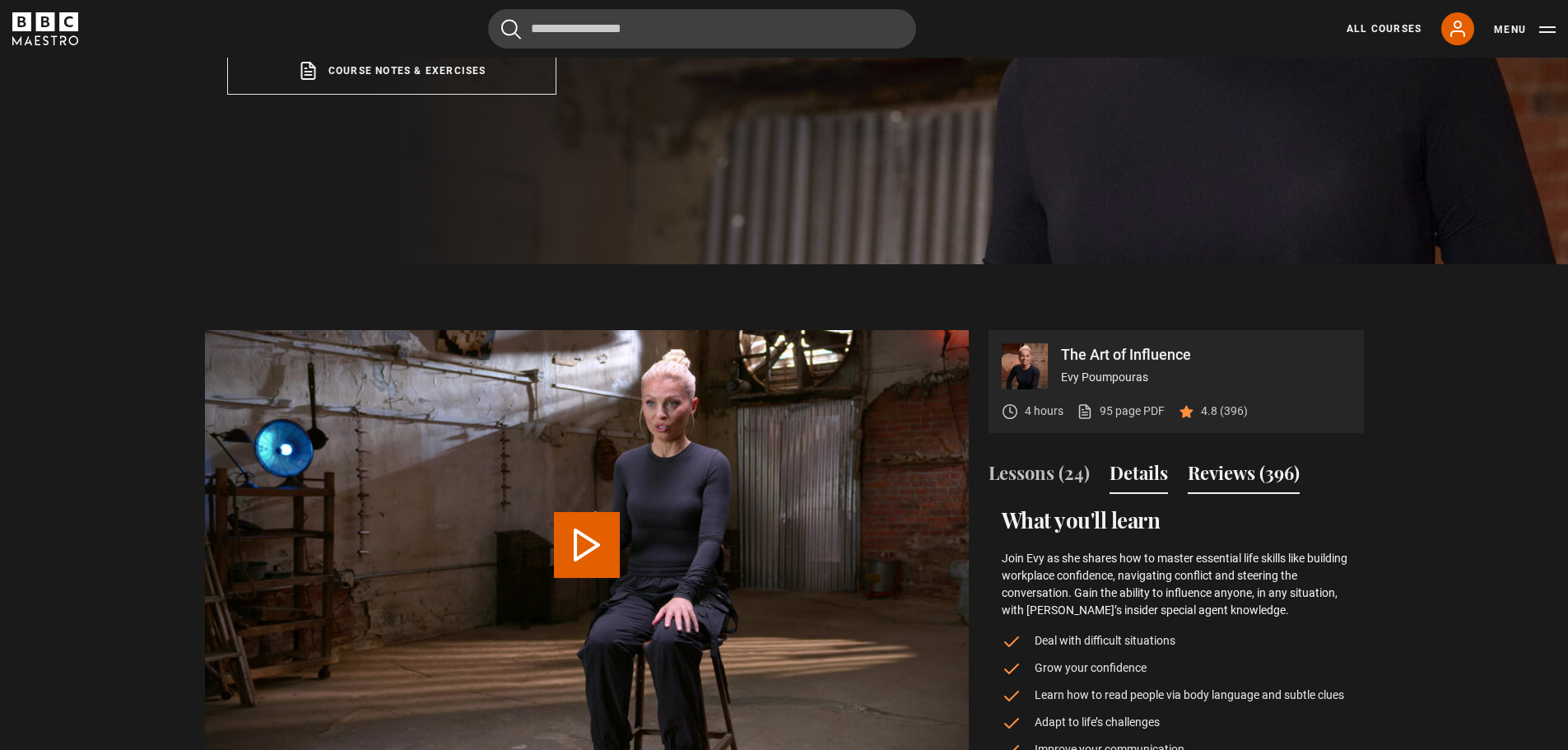
click at [1251, 470] on button "Reviews (396)" at bounding box center [1244, 476] width 112 height 34
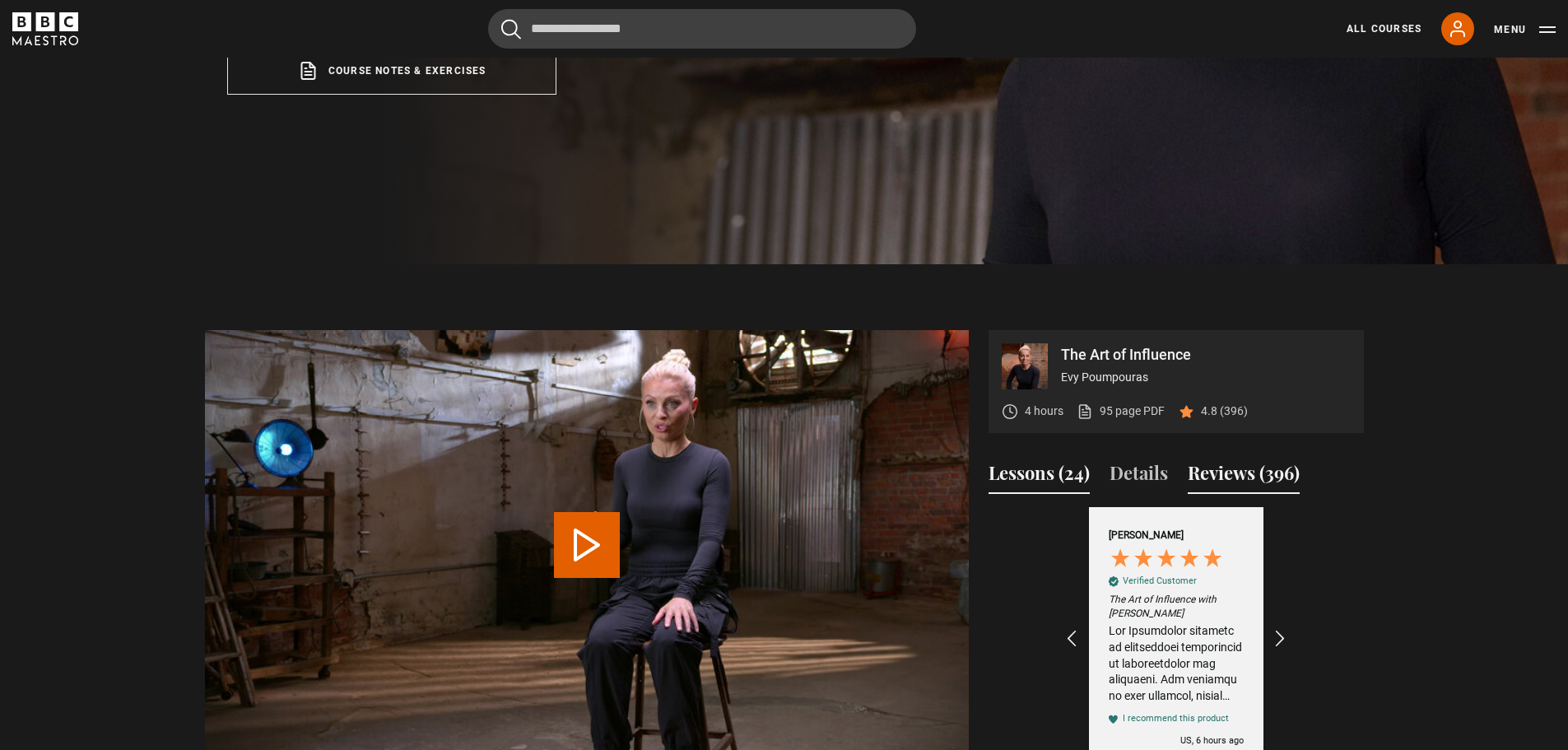
click at [1038, 470] on button "Lessons (24)" at bounding box center [1038, 476] width 101 height 34
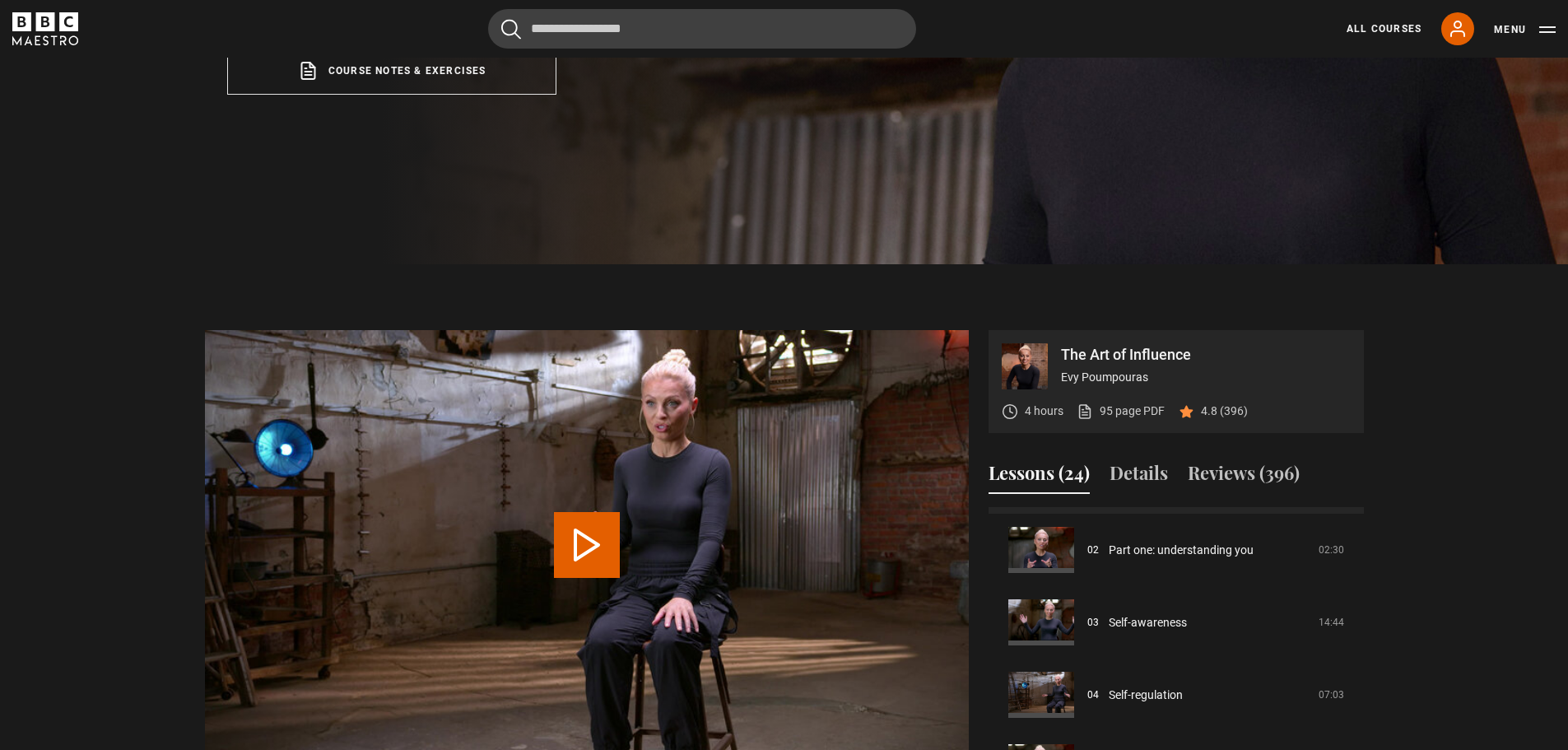
scroll to position [0, 0]
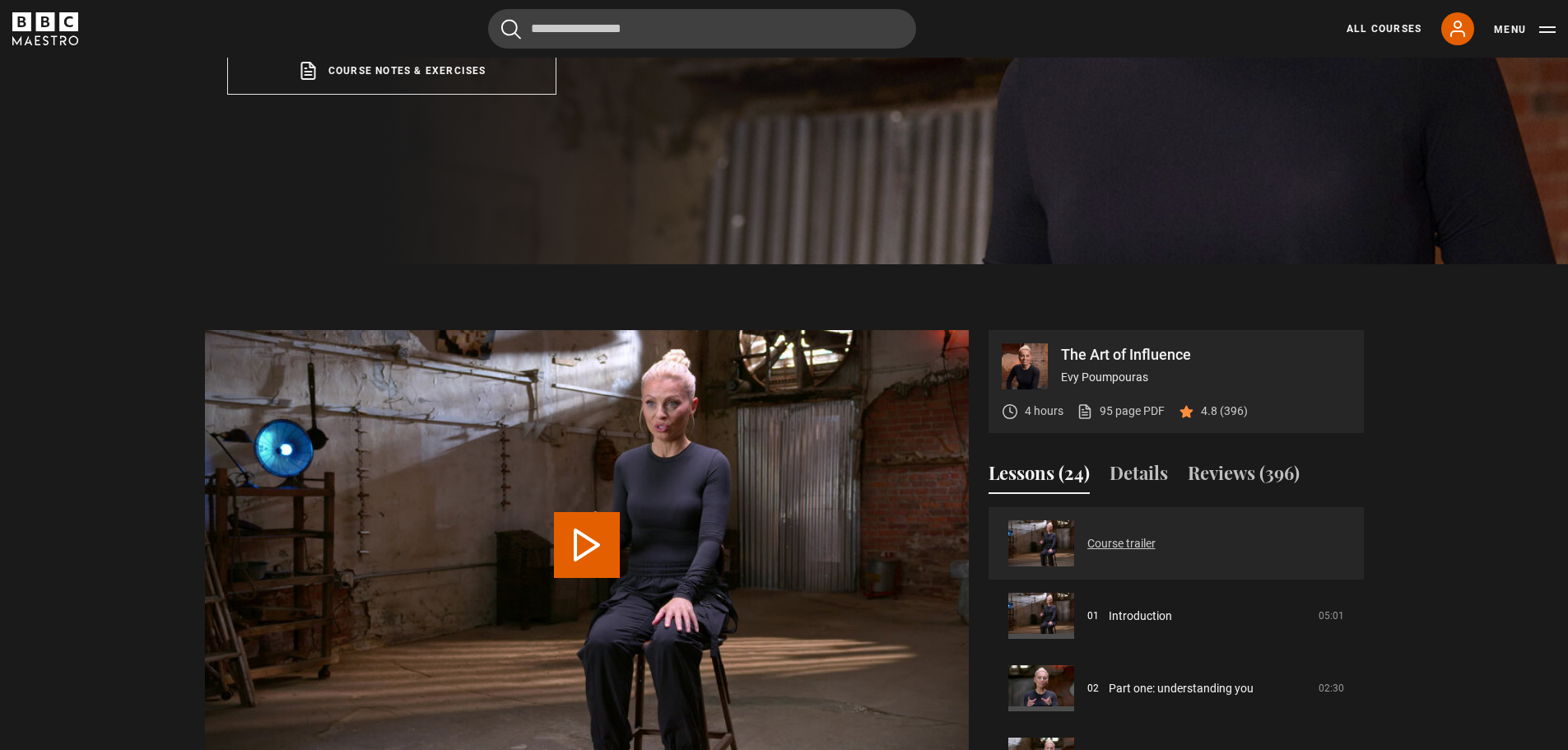
click at [1155, 541] on link "Course trailer" at bounding box center [1121, 544] width 68 height 18
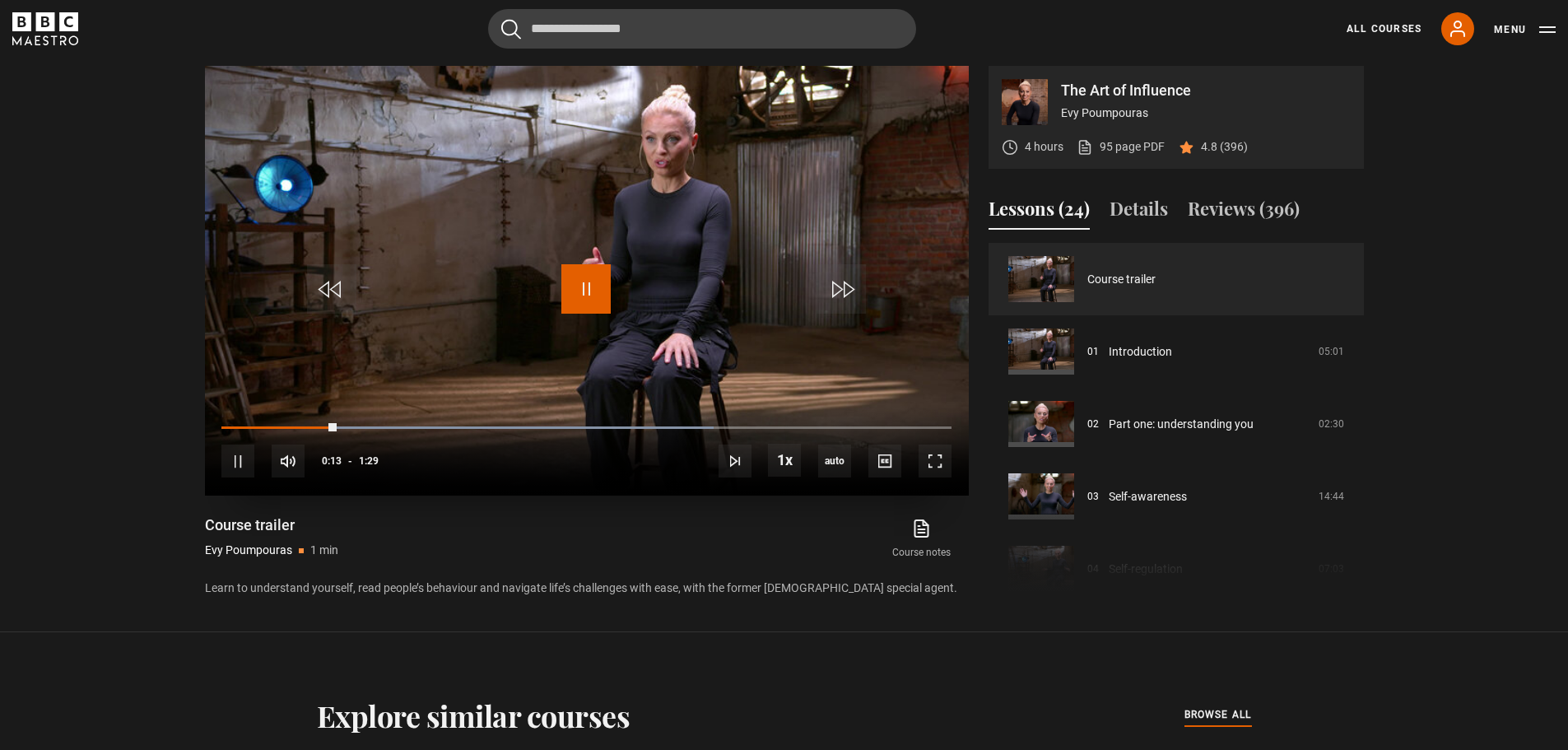
click at [604, 284] on span "Video Player" at bounding box center [586, 289] width 49 height 49
click at [917, 537] on icon at bounding box center [920, 528] width 13 height 17
click at [886, 462] on span "Video Player" at bounding box center [884, 460] width 32 height 32
click at [912, 439] on li "English Captions" at bounding box center [888, 437] width 98 height 22
click at [596, 281] on span "Video Player" at bounding box center [586, 289] width 49 height 49
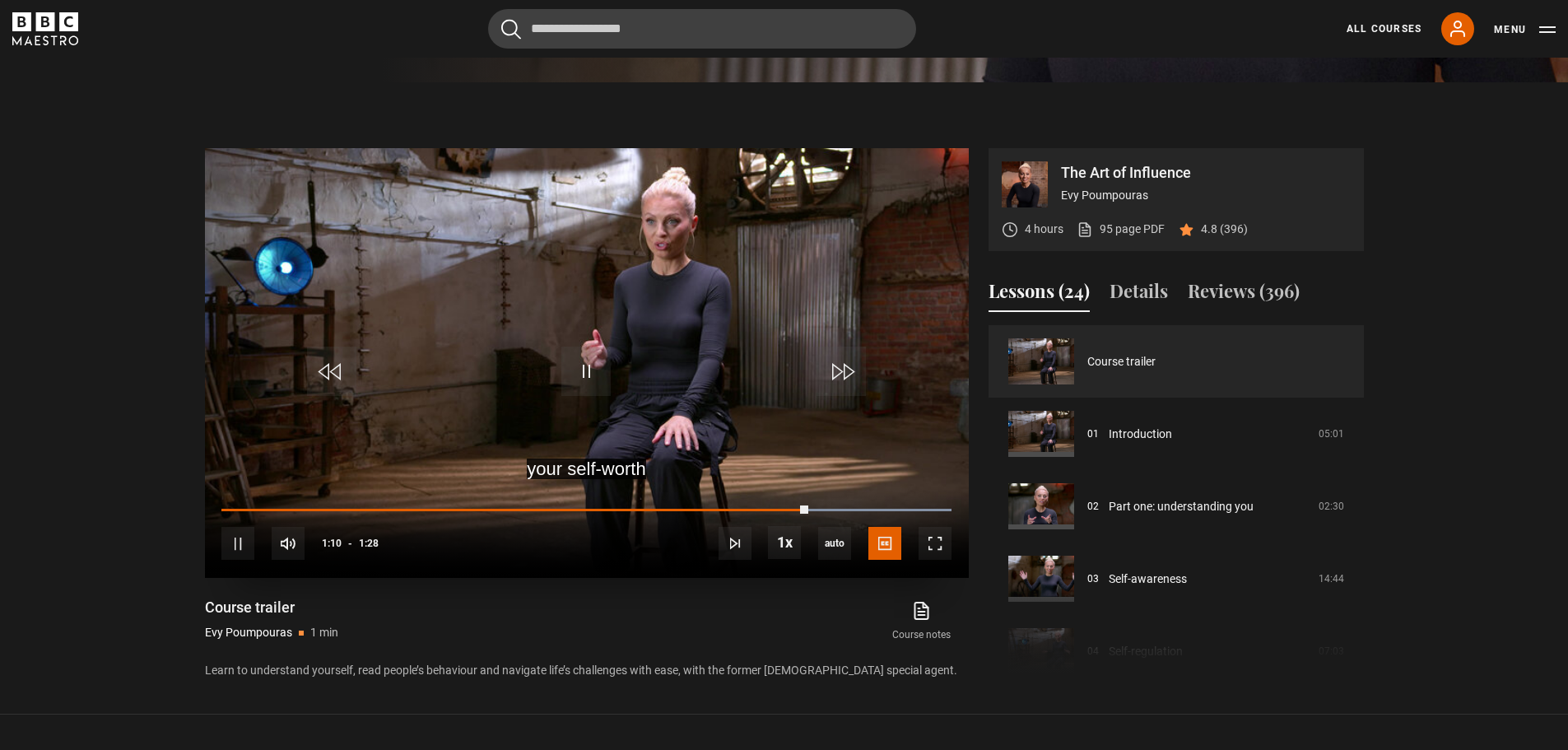
scroll to position [594, 0]
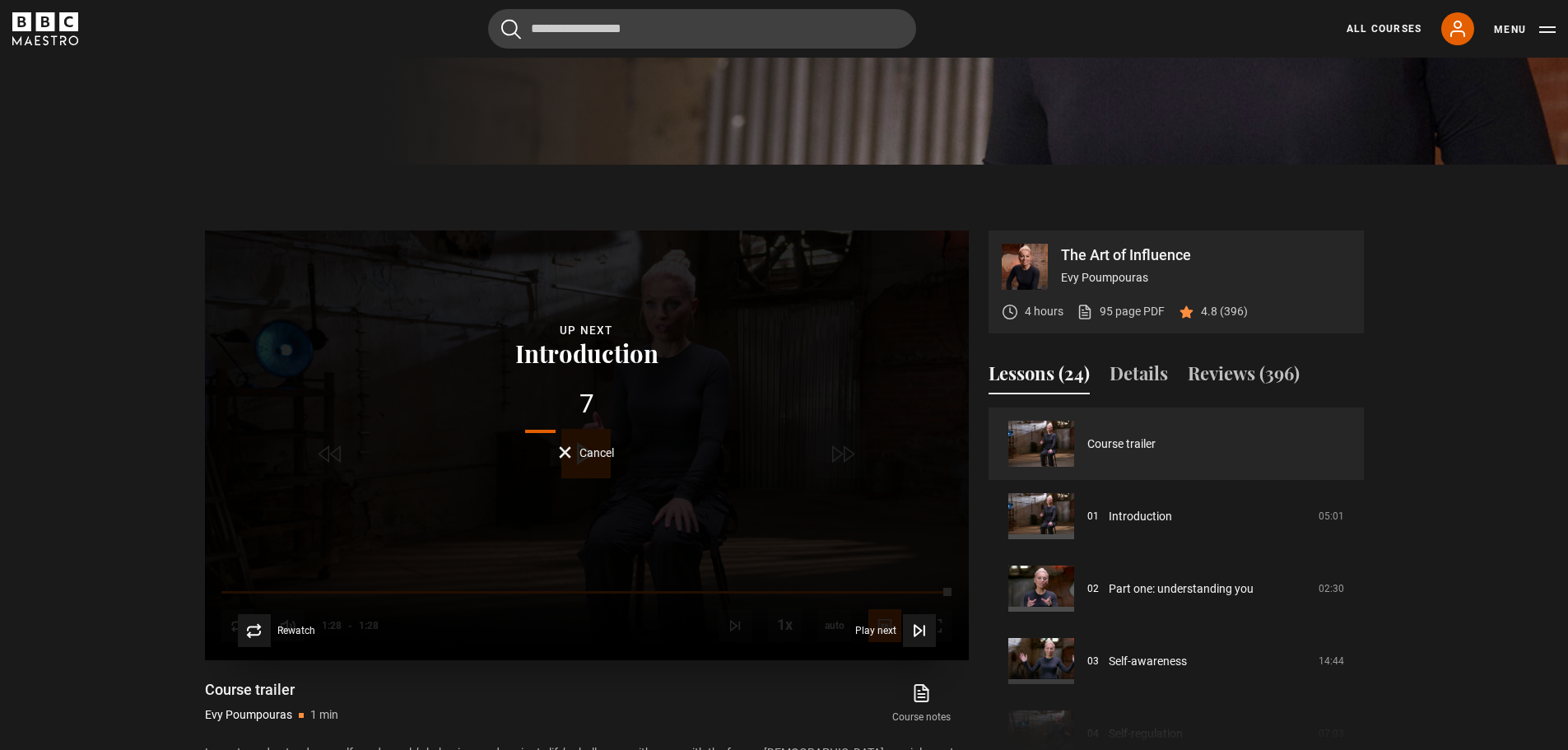
click at [588, 452] on span "Cancel" at bounding box center [596, 453] width 34 height 12
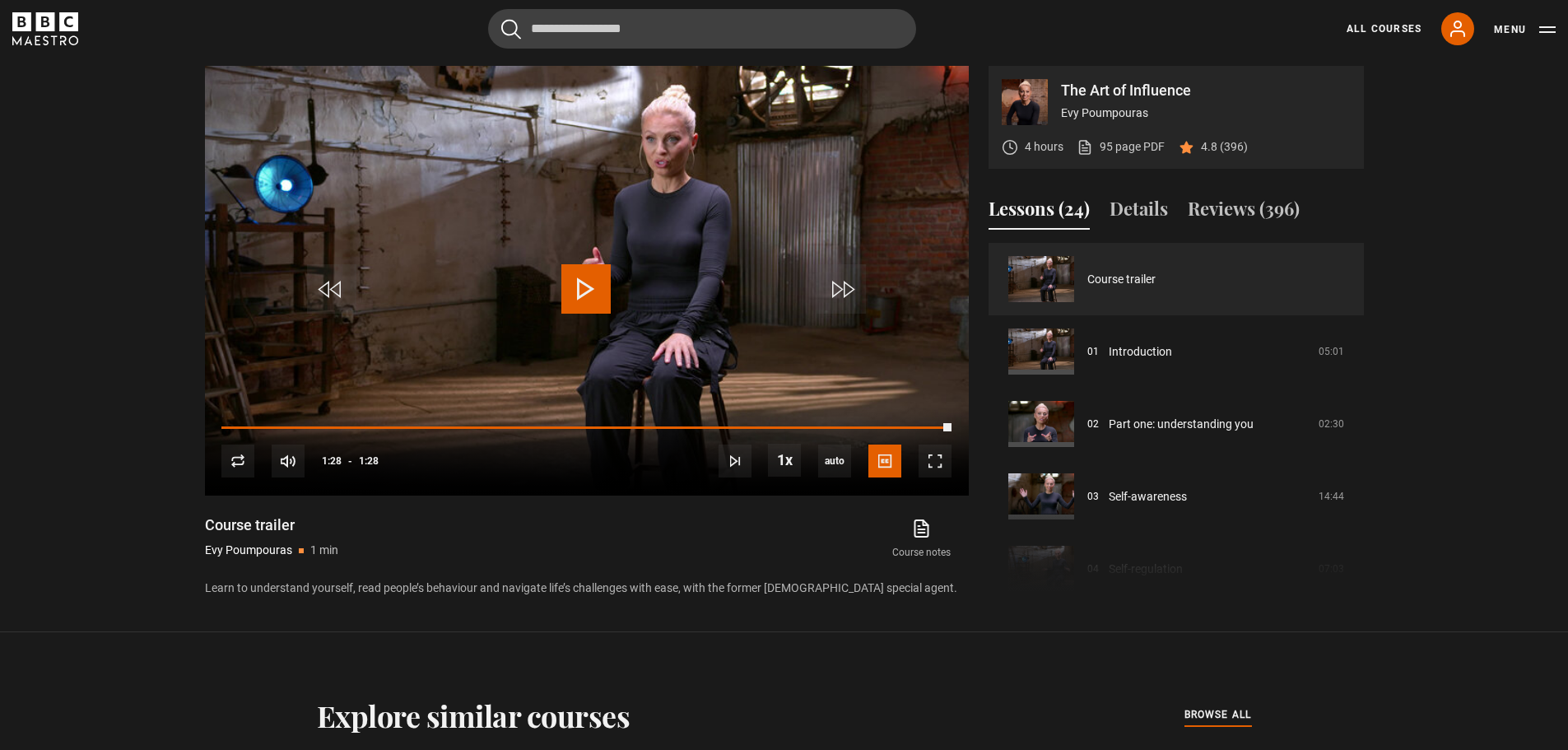
scroll to position [922, 0]
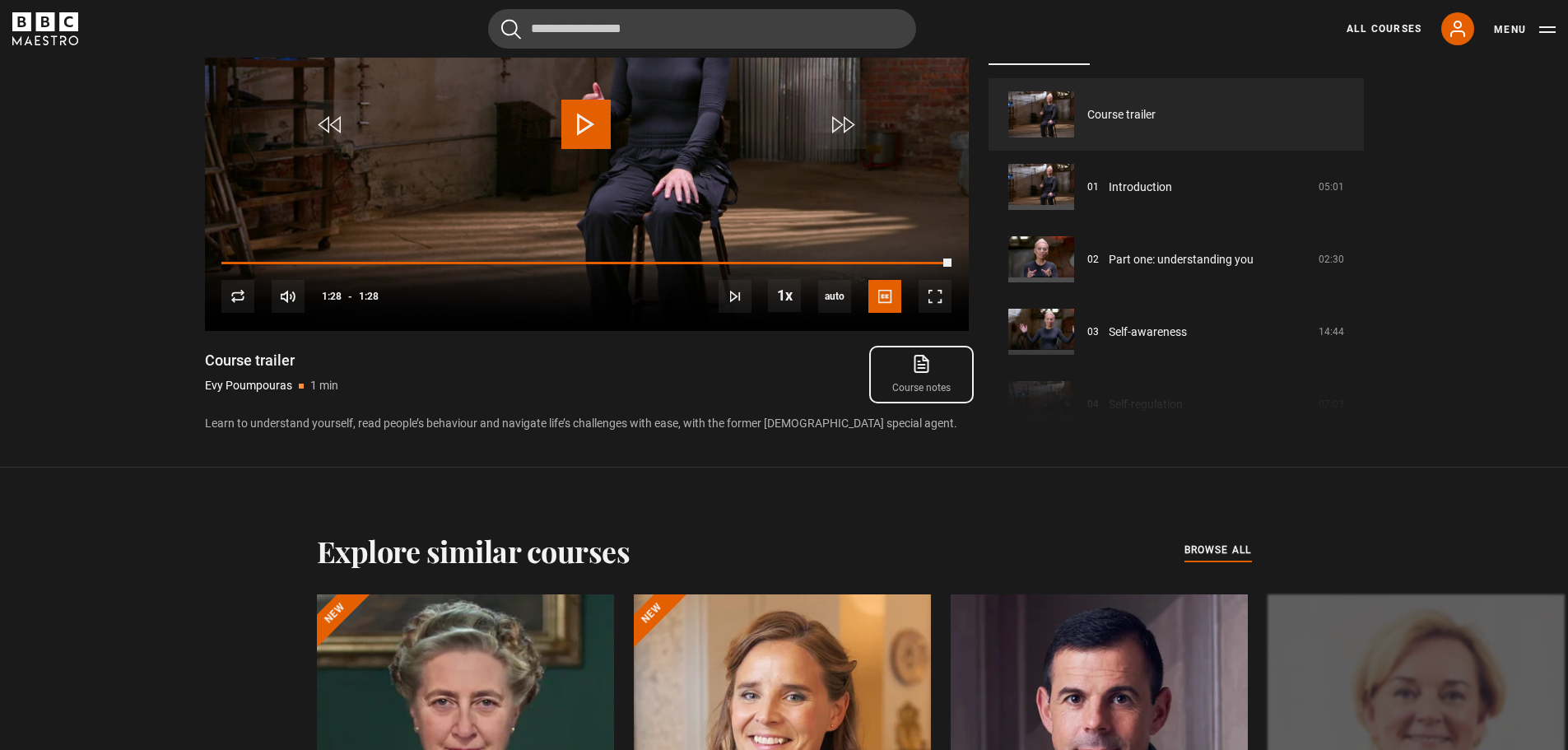
click at [920, 381] on link "Course notes opens in new tab" at bounding box center [920, 375] width 93 height 48
click at [1463, 28] on icon at bounding box center [1458, 29] width 20 height 20
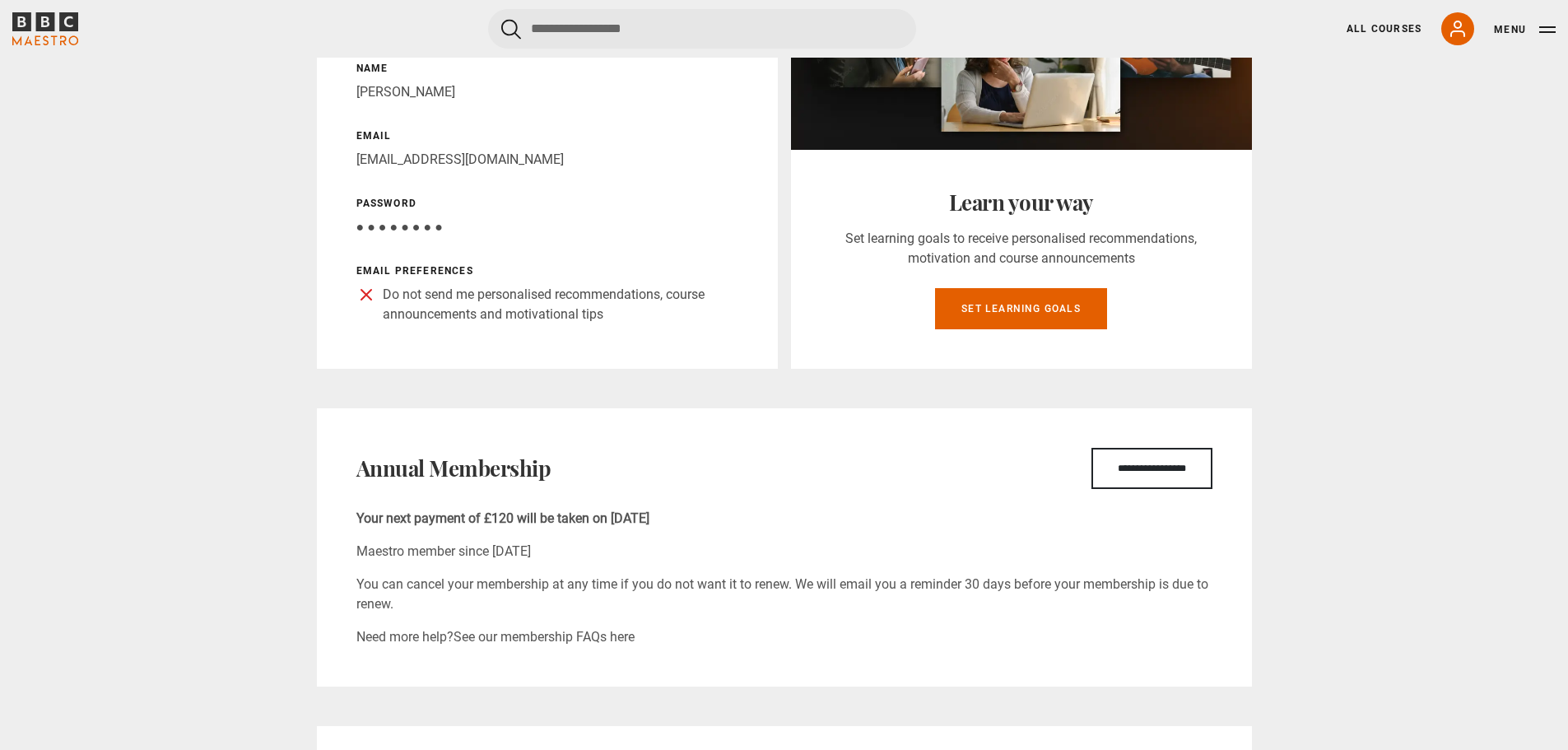
scroll to position [329, 0]
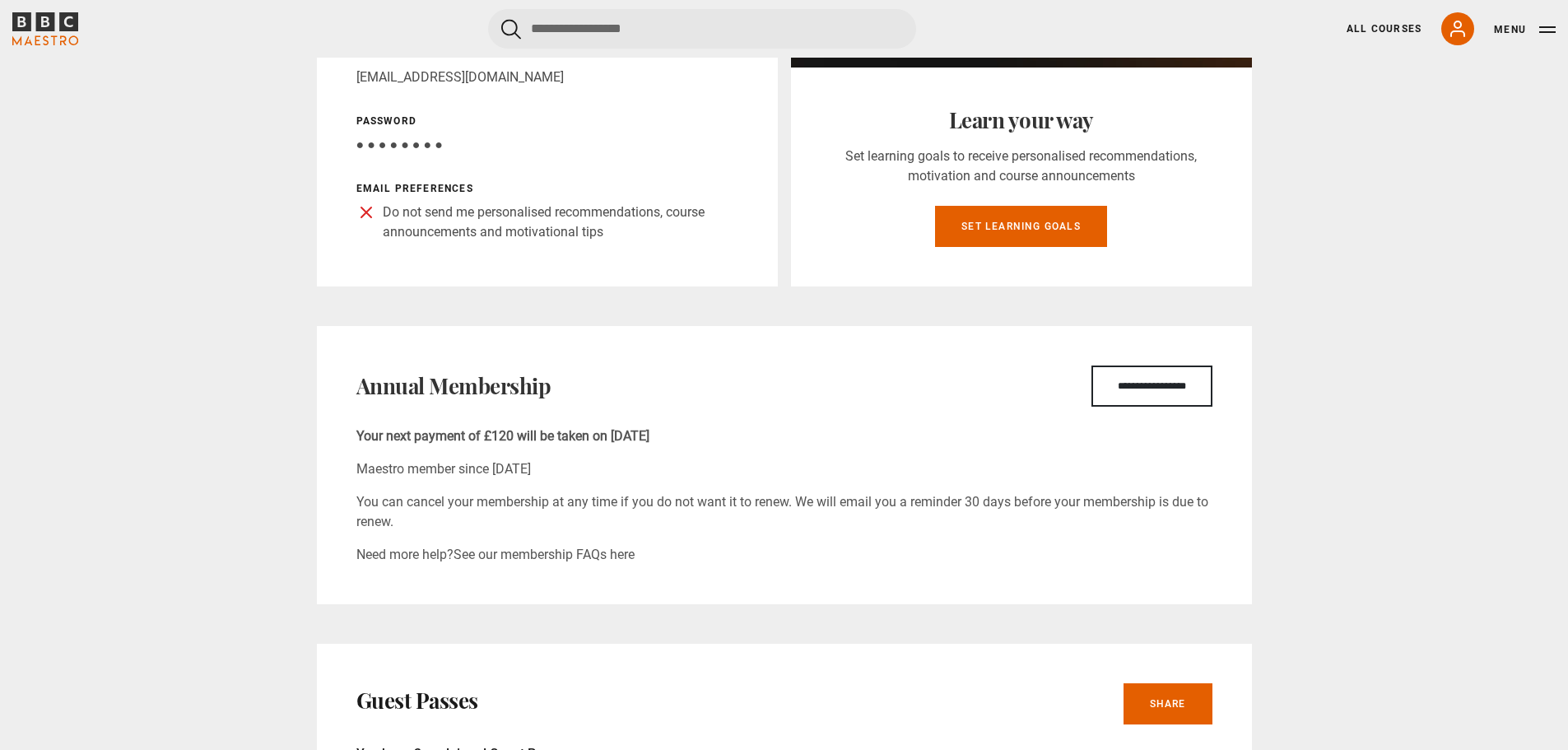
drag, startPoint x: 386, startPoint y: 433, endPoint x: 726, endPoint y: 434, distance: 340.0
click at [726, 434] on p "Your next payment of £120 will be taken on [DATE]" at bounding box center [784, 436] width 856 height 20
click at [886, 445] on p "Your next payment of £120 will be taken on [DATE]" at bounding box center [784, 436] width 856 height 20
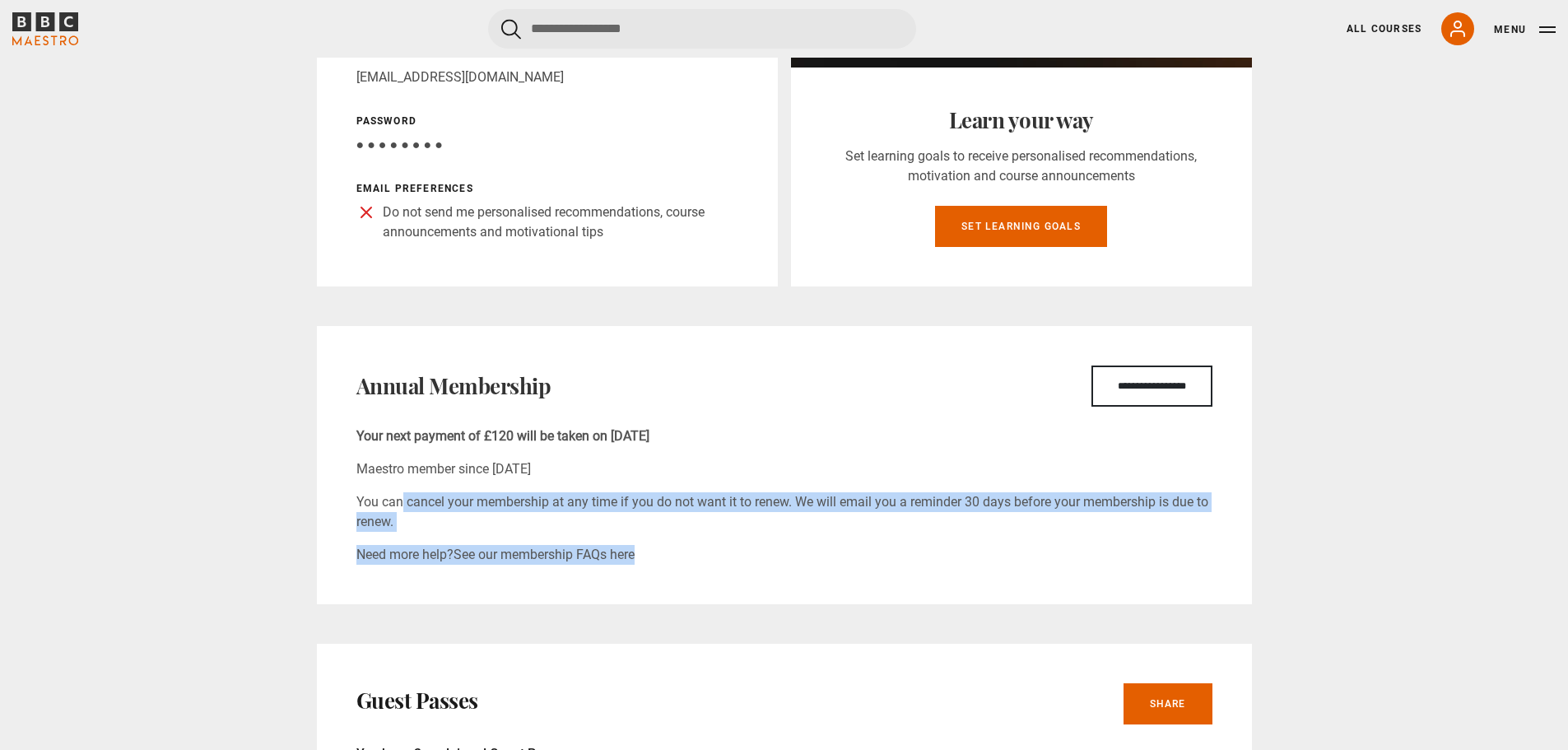
drag, startPoint x: 348, startPoint y: 497, endPoint x: 781, endPoint y: 550, distance: 436.2
click at [781, 550] on div "**********" at bounding box center [784, 465] width 935 height 278
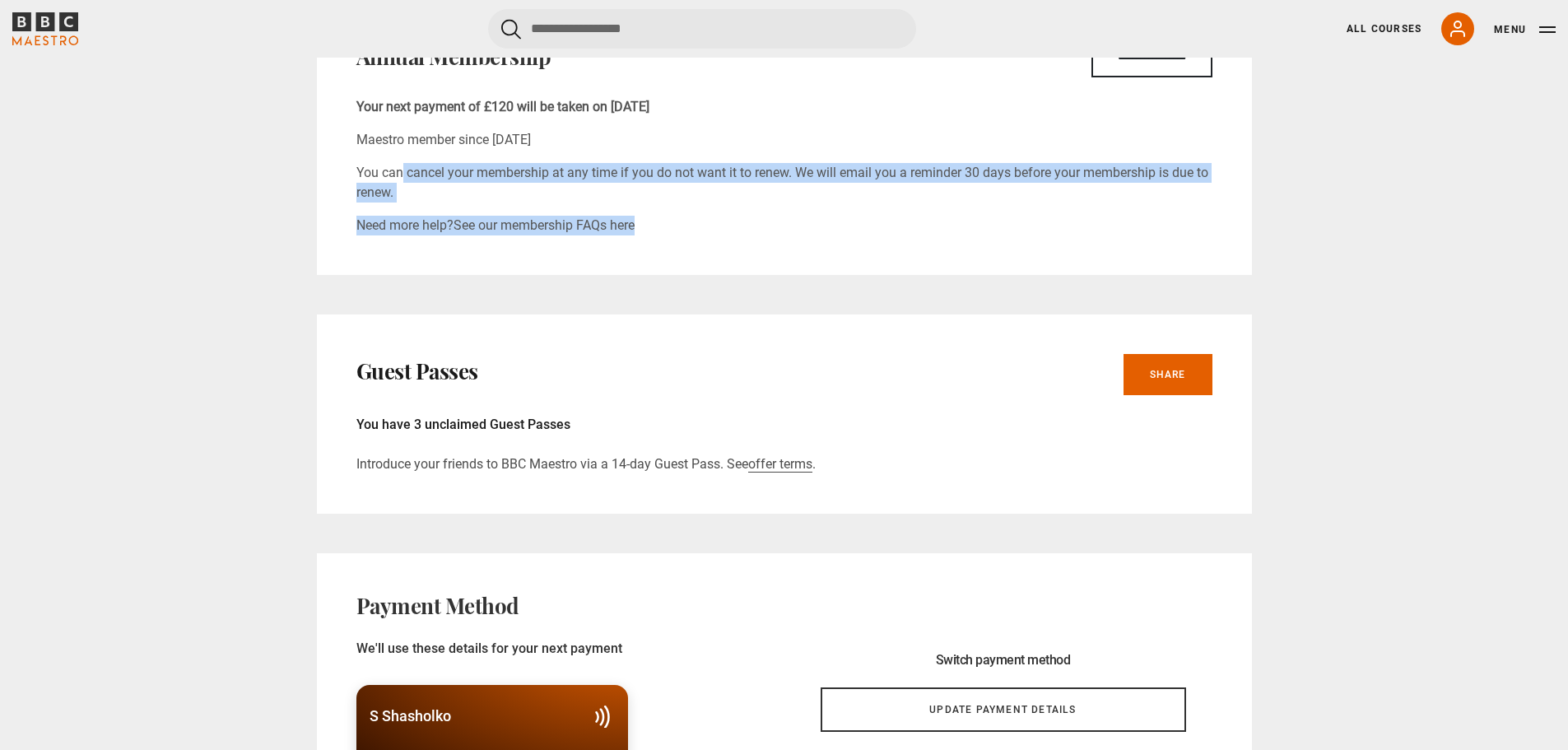
scroll to position [740, 0]
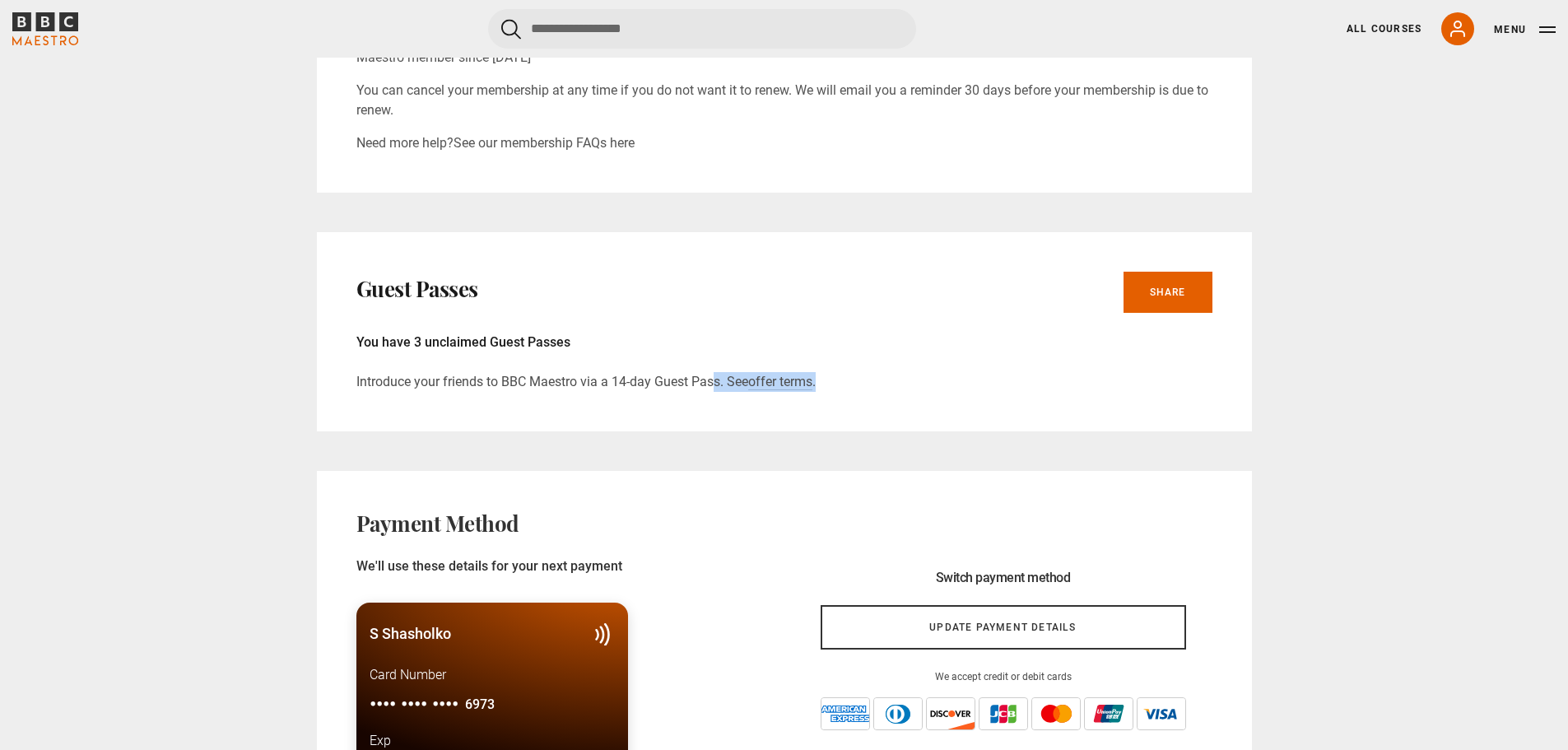
drag, startPoint x: 669, startPoint y: 382, endPoint x: 1004, endPoint y: 409, distance: 336.1
click at [912, 402] on div "Guest Passes Share You have 3 unclaimed Guest Passes Introduce your friends to …" at bounding box center [784, 331] width 935 height 200
click at [1084, 412] on div "Guest Passes Share You have 3 unclaimed Guest Passes Introduce your friends to …" at bounding box center [784, 331] width 935 height 200
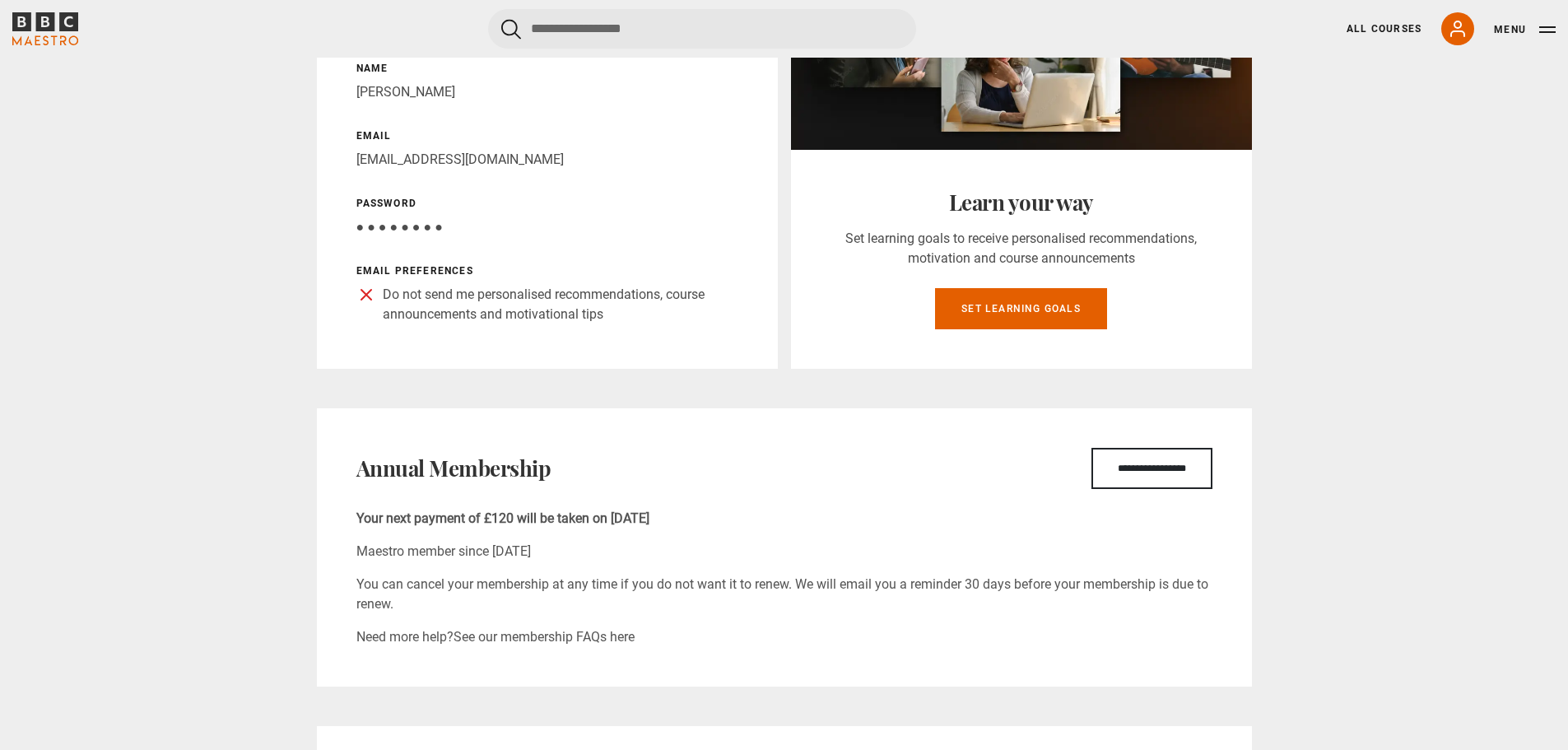
scroll to position [0, 0]
